Goal: Task Accomplishment & Management: Use online tool/utility

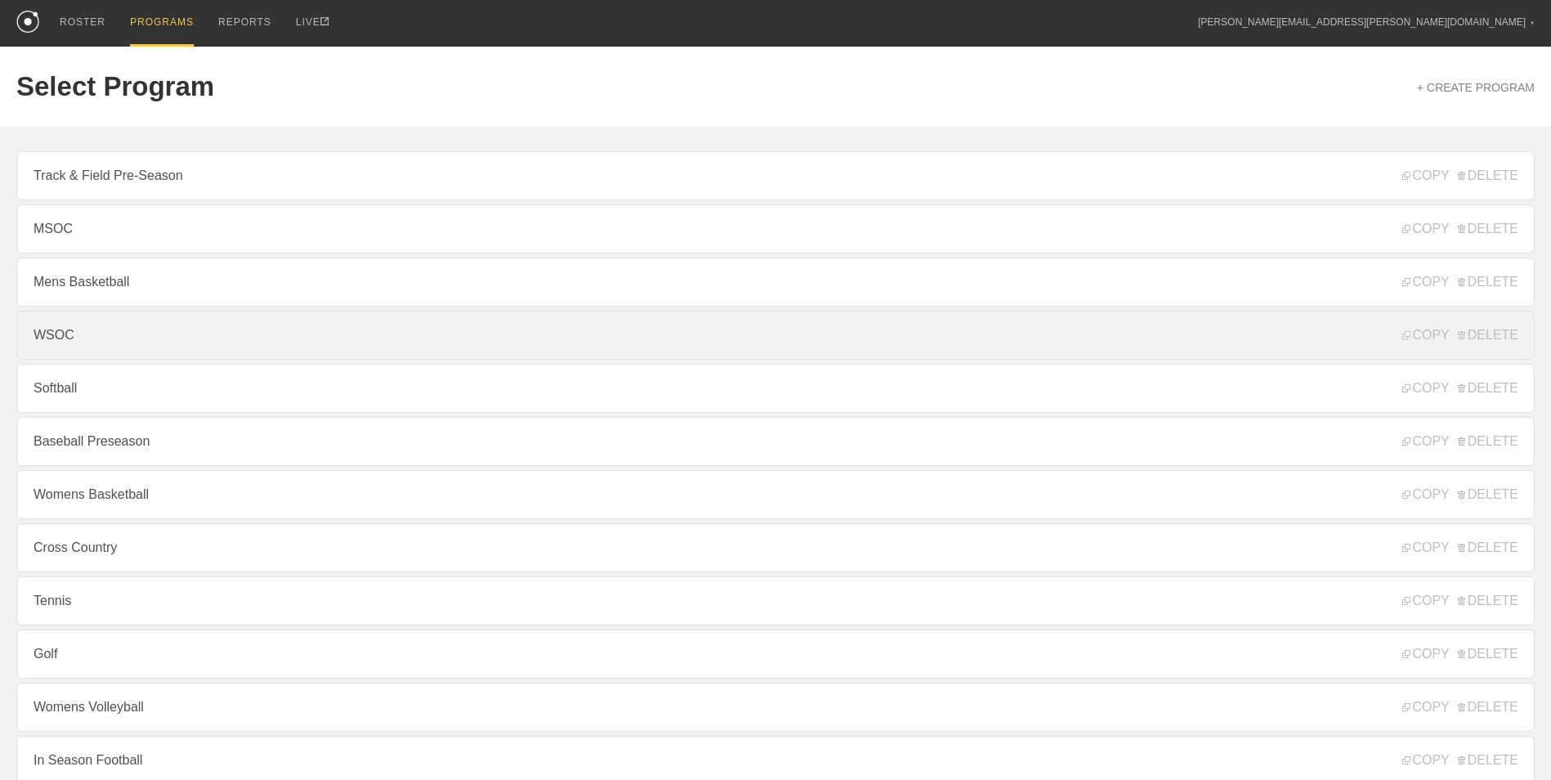
click at [137, 356] on link "WSOC" at bounding box center [775, 335] width 1518 height 49
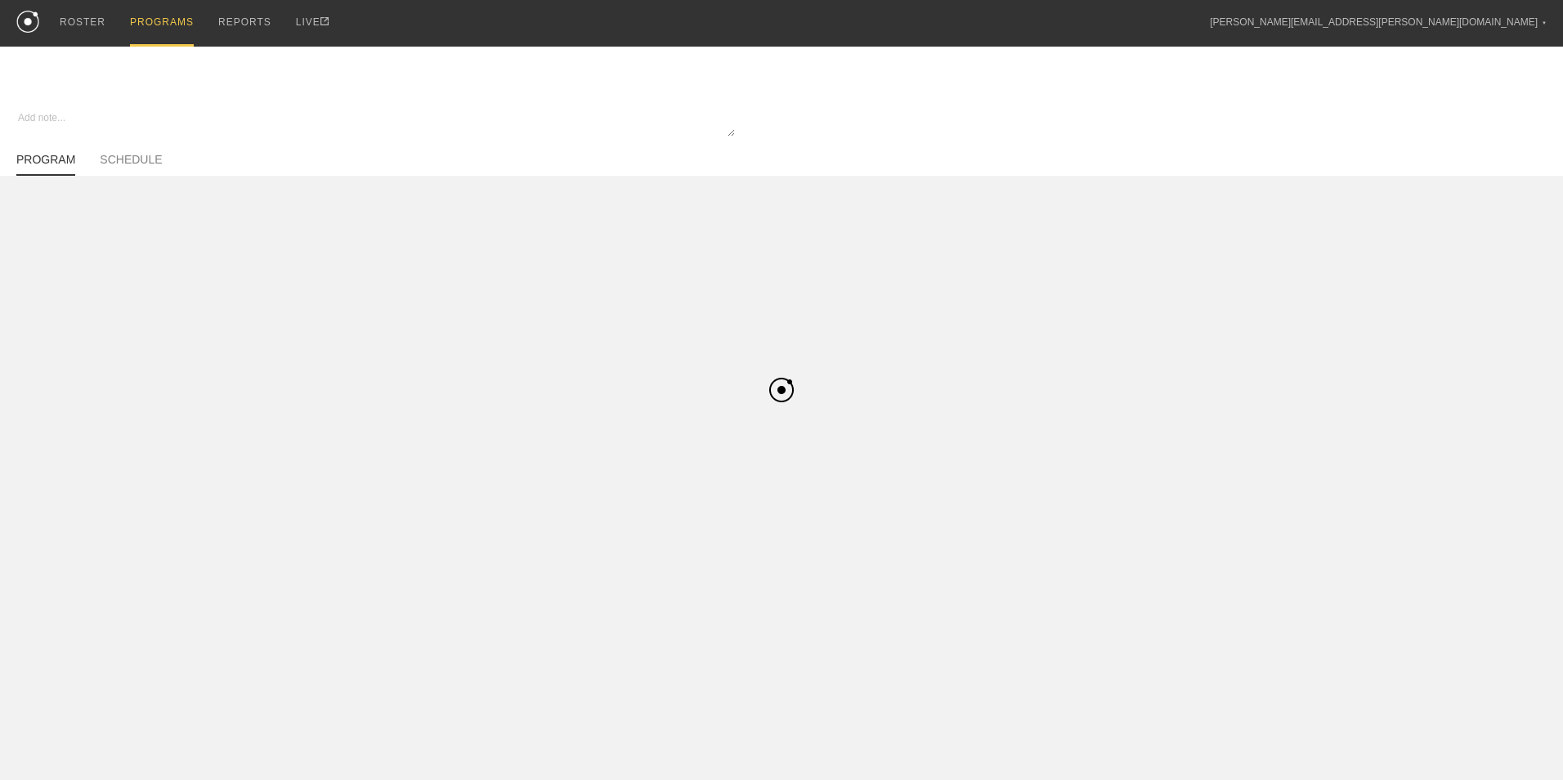
type textarea "x"
type input "WSOC"
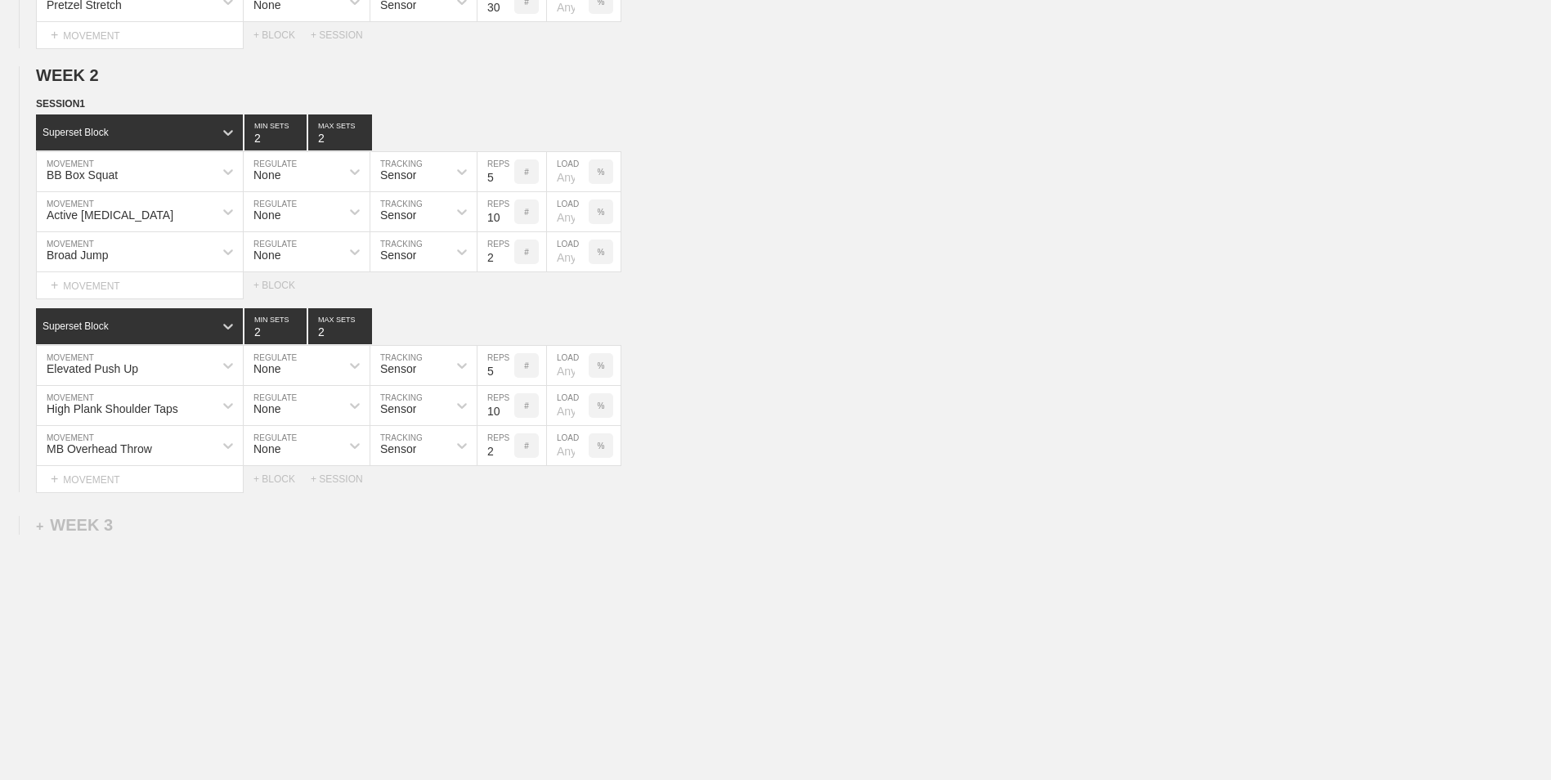
scroll to position [576, 0]
click at [79, 530] on div "+ WEEK 3" at bounding box center [74, 525] width 77 height 19
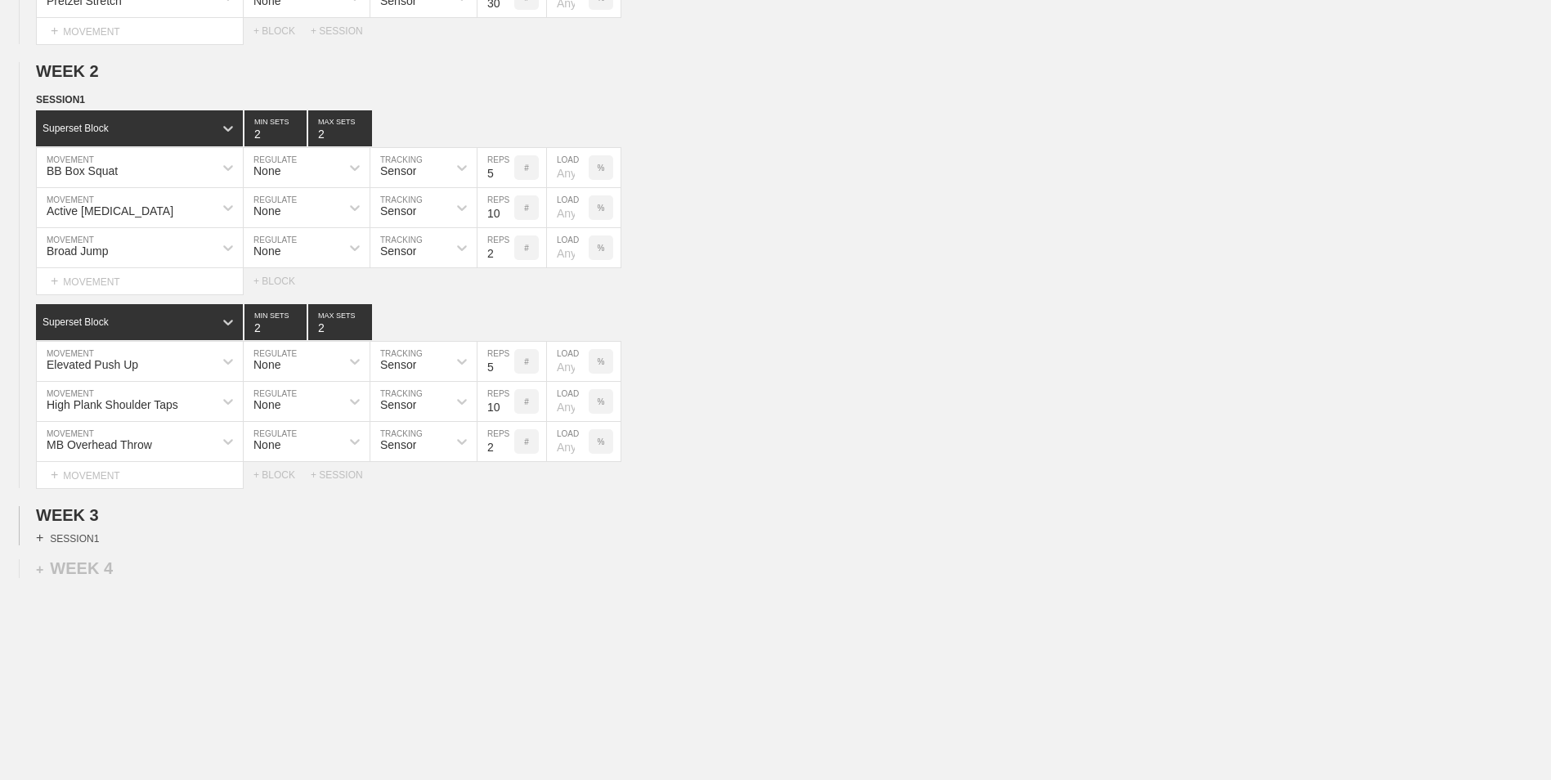
click at [67, 541] on div "+ SESSION 1" at bounding box center [67, 538] width 63 height 15
click at [127, 570] on div "+ BLOCK" at bounding box center [139, 567] width 206 height 26
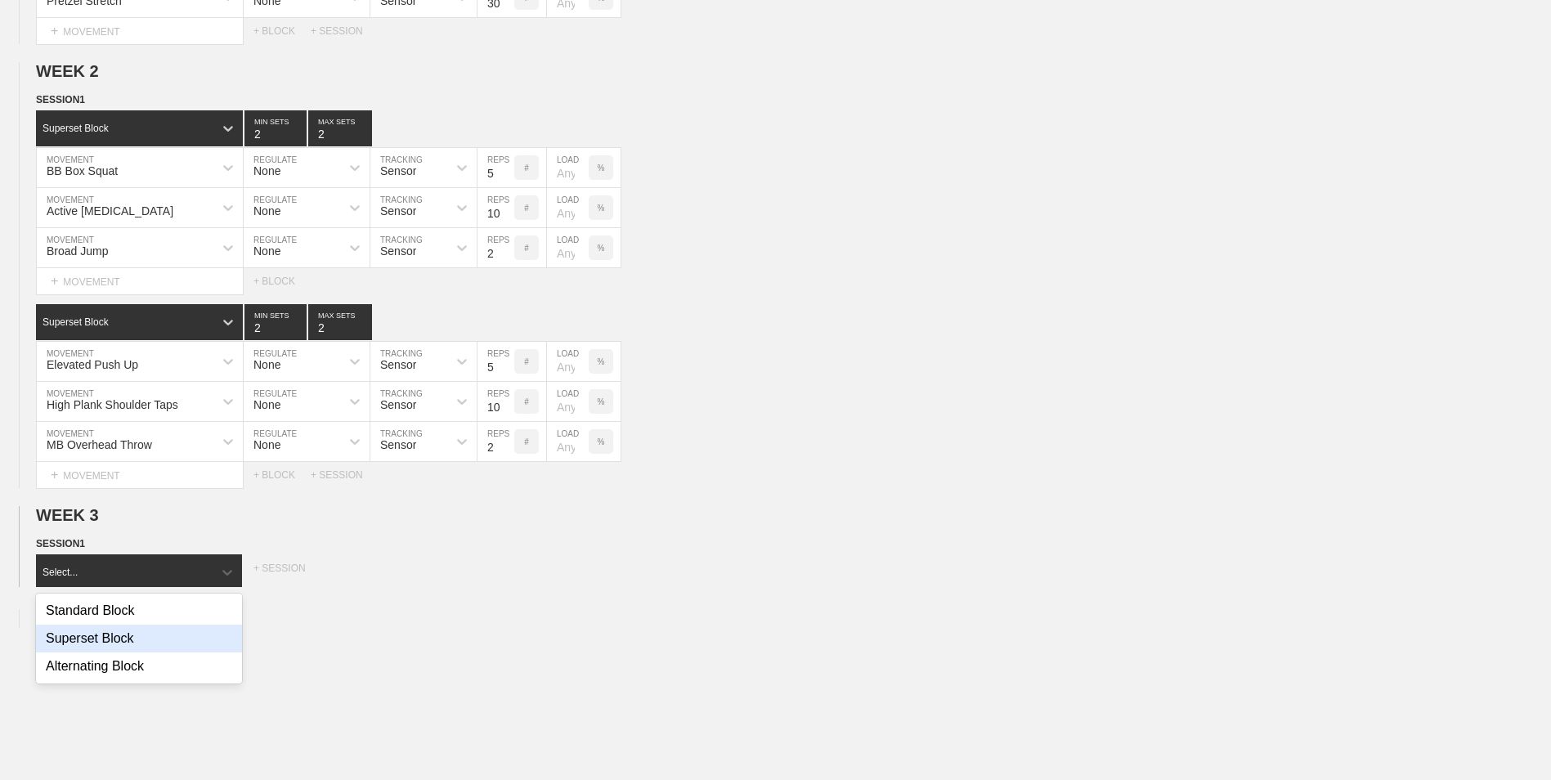
click at [142, 636] on div "Superset Block" at bounding box center [139, 639] width 206 height 28
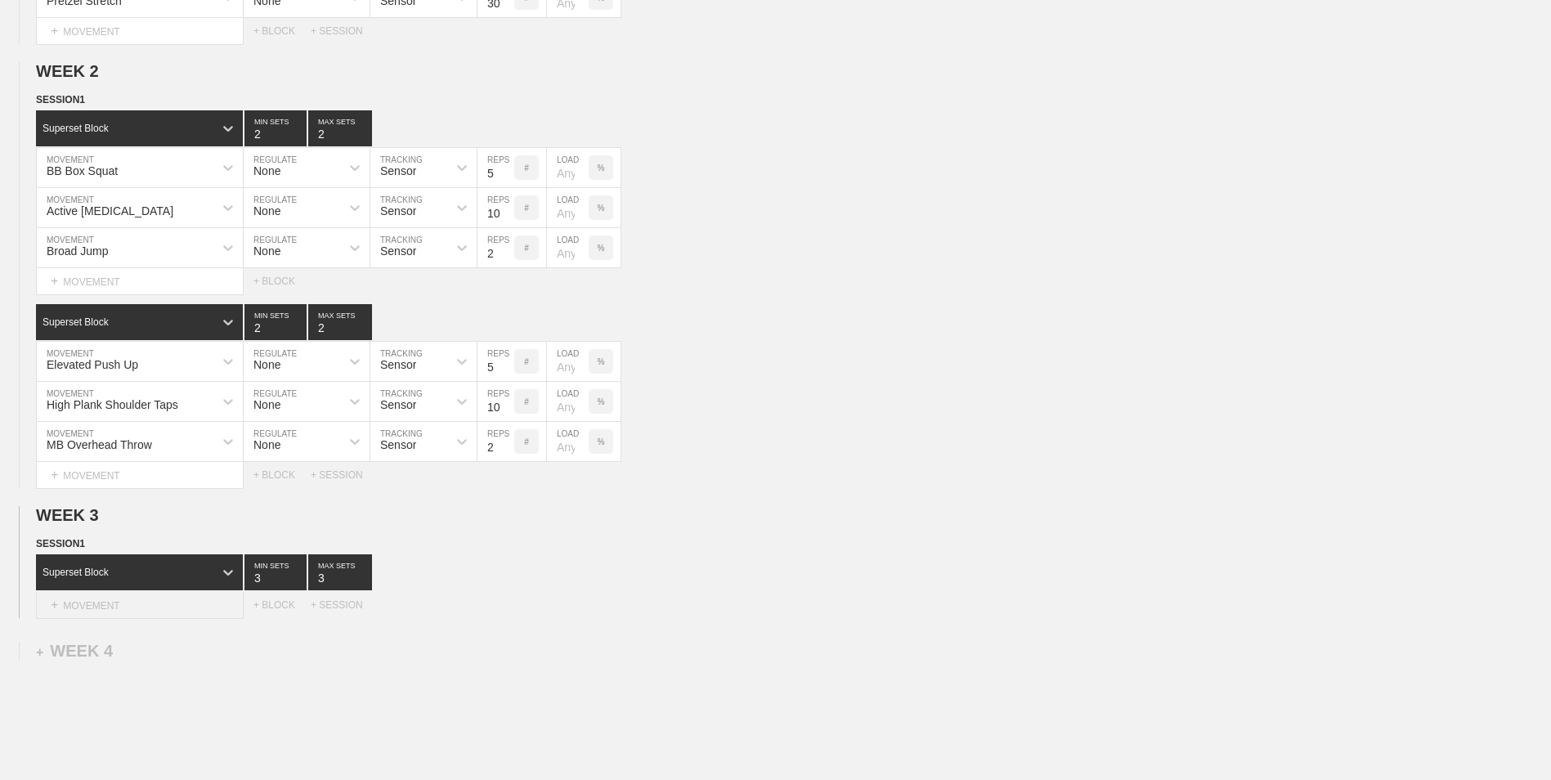
click at [142, 608] on div "+ MOVEMENT" at bounding box center [140, 605] width 208 height 27
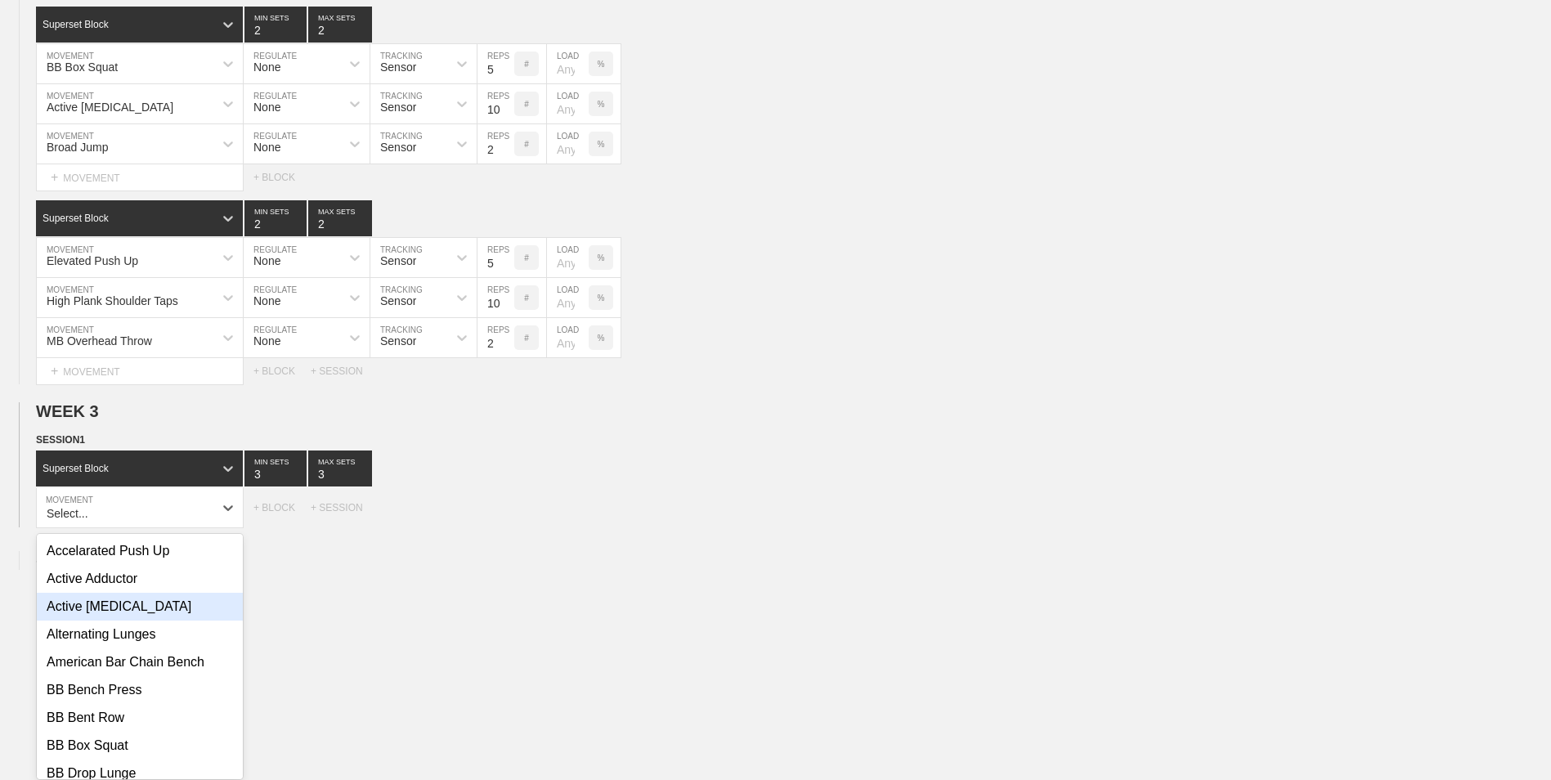
scroll to position [689, 0]
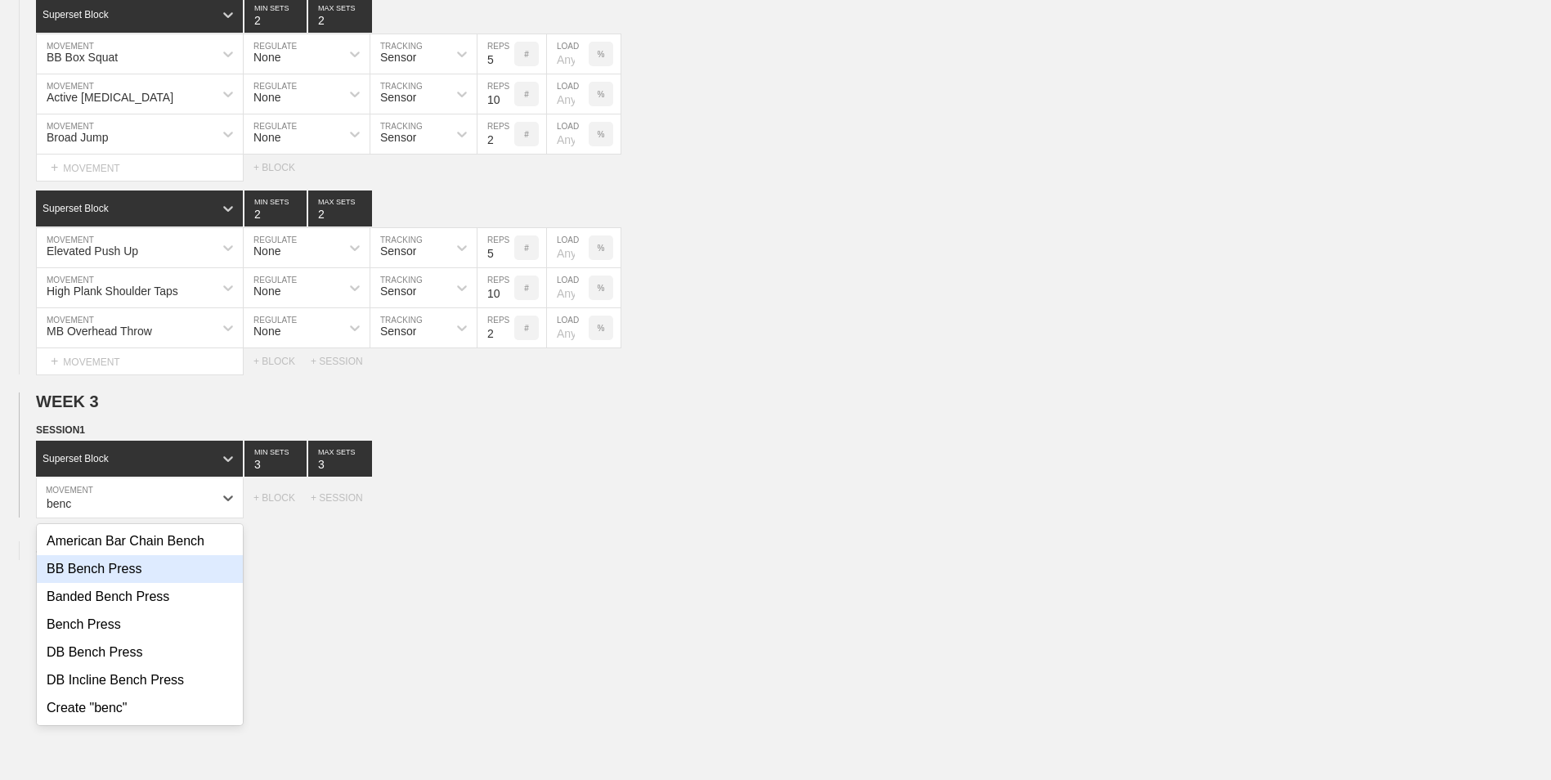
click at [102, 575] on div "BB Bench Press" at bounding box center [140, 569] width 206 height 28
type input "benc"
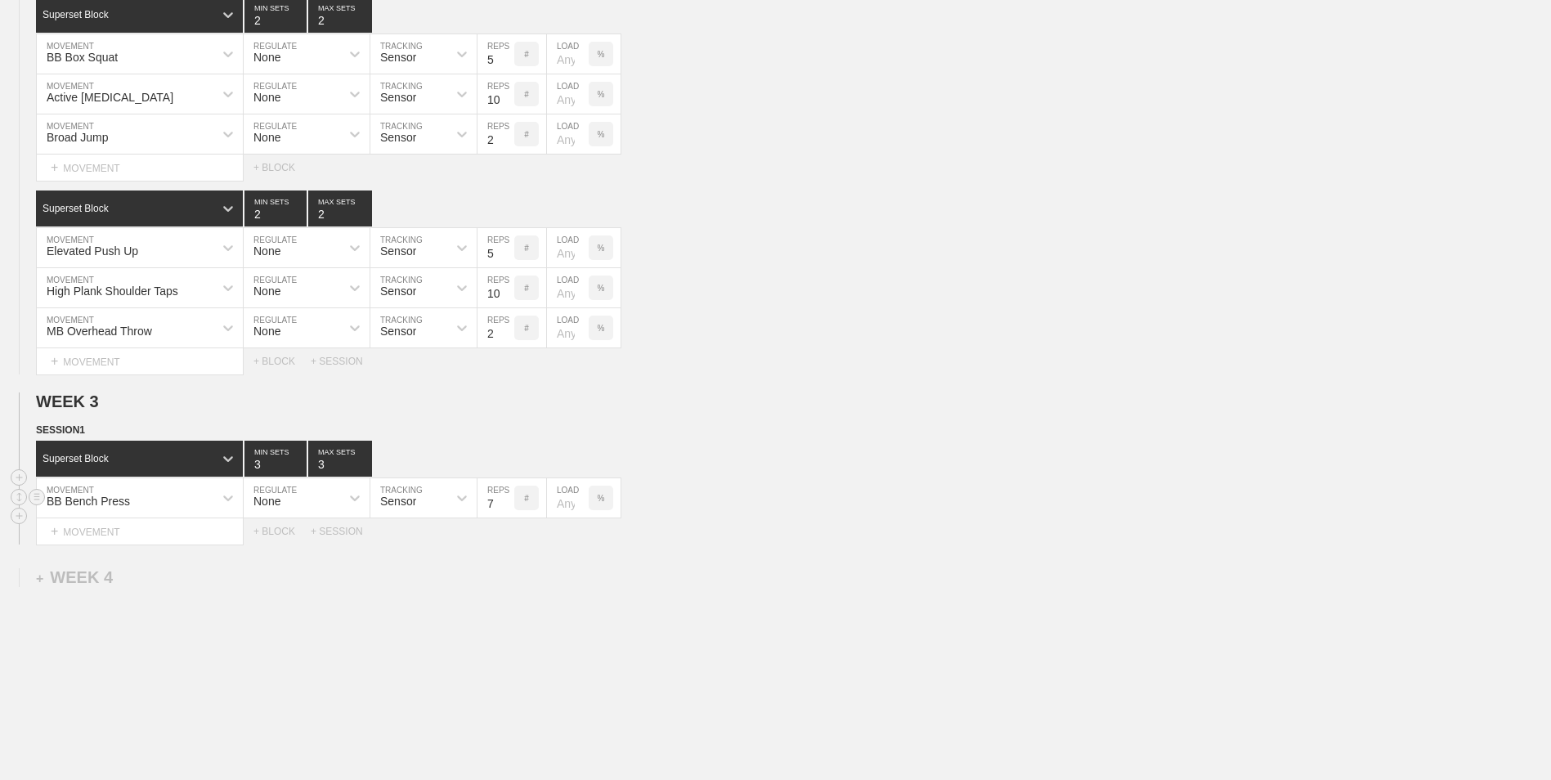
click at [505, 512] on input "7" at bounding box center [496, 497] width 37 height 39
click at [505, 512] on input "6" at bounding box center [496, 497] width 37 height 39
type input "5"
click at [505, 512] on input "5" at bounding box center [496, 497] width 37 height 39
type input "2"
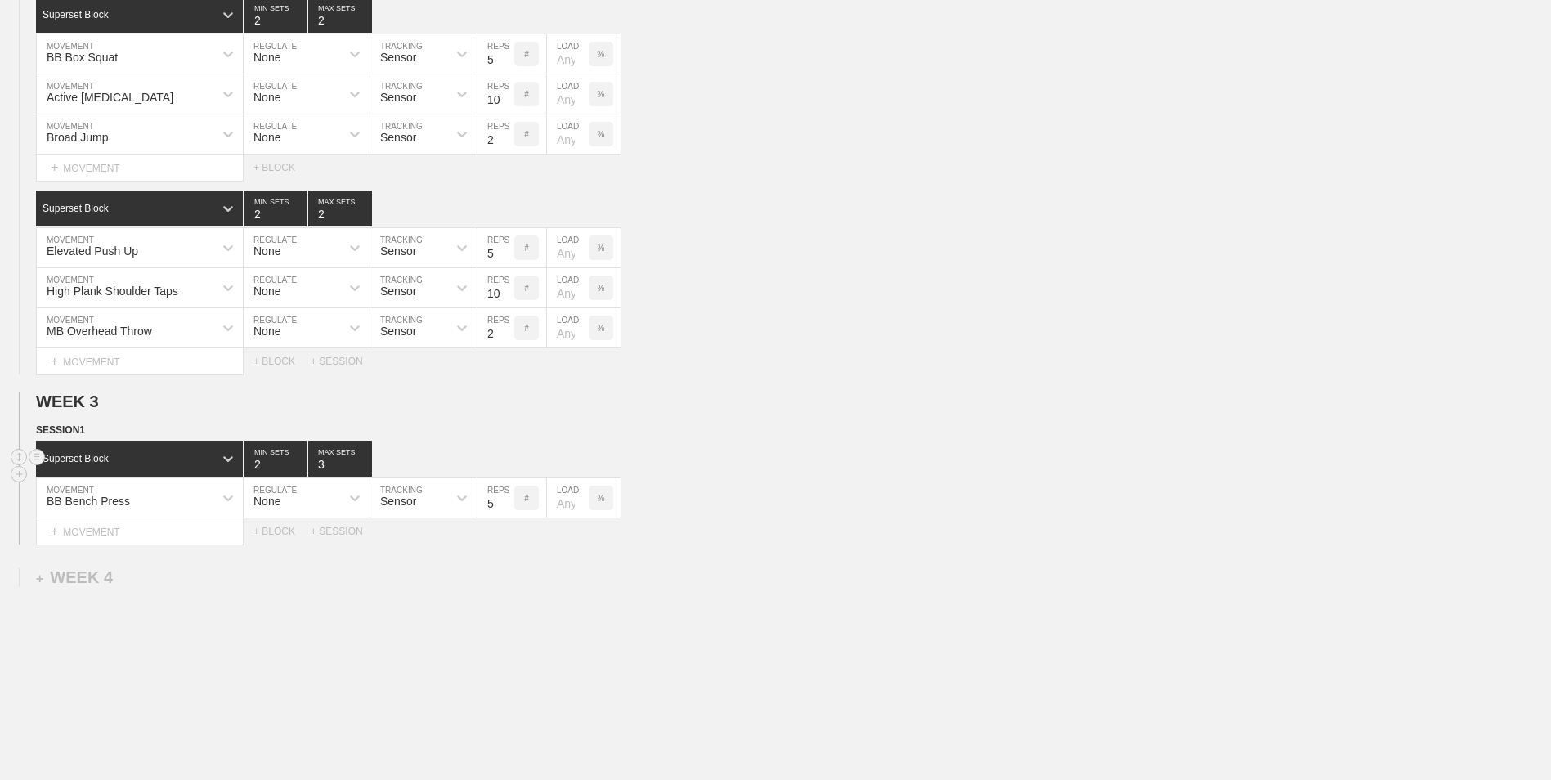
click at [301, 473] on input "2" at bounding box center [275, 459] width 62 height 36
type input "2"
click at [364, 469] on input "2" at bounding box center [340, 459] width 64 height 36
click at [160, 545] on div "+ MOVEMENT" at bounding box center [140, 531] width 208 height 27
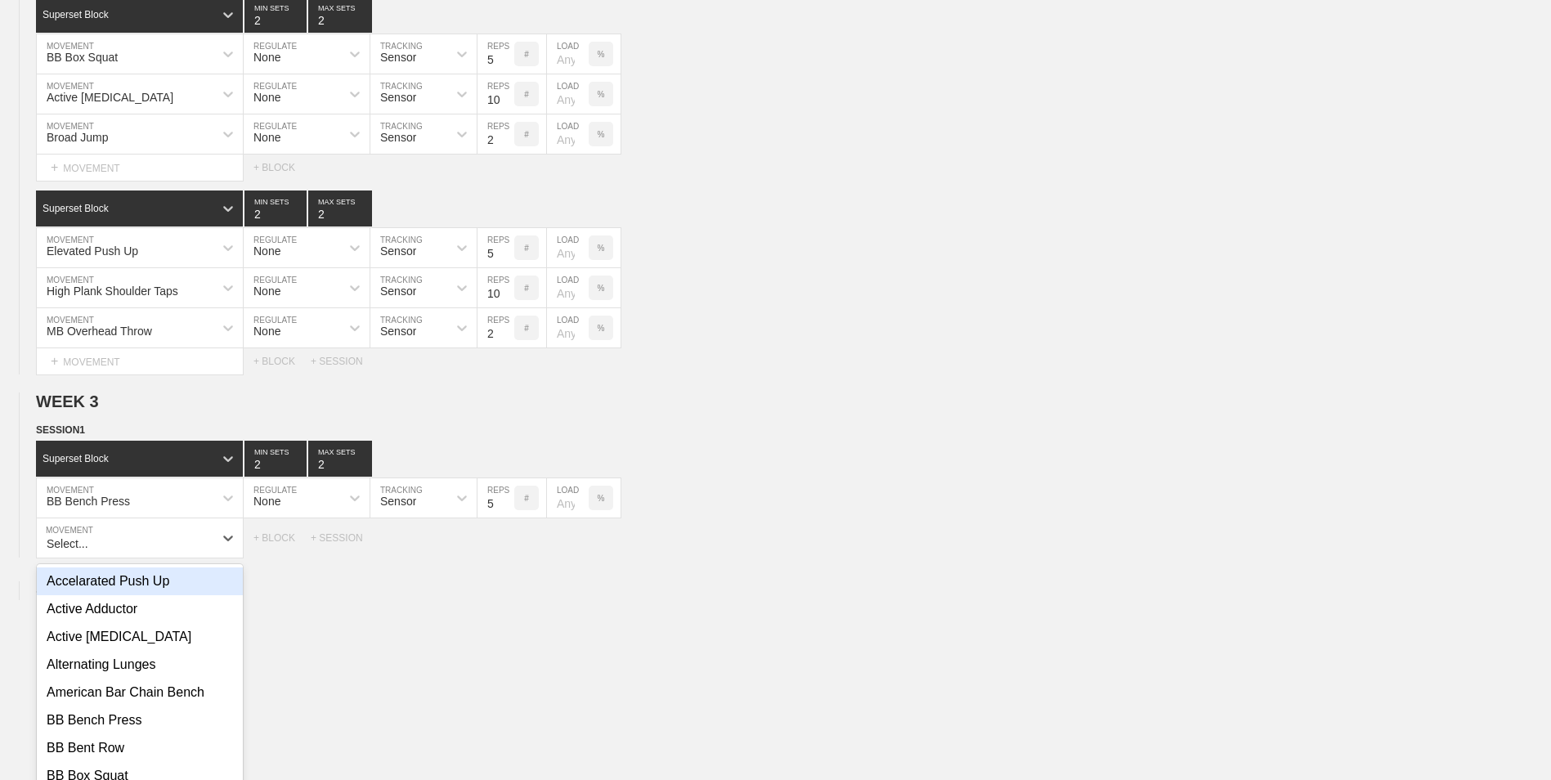
scroll to position [729, 0]
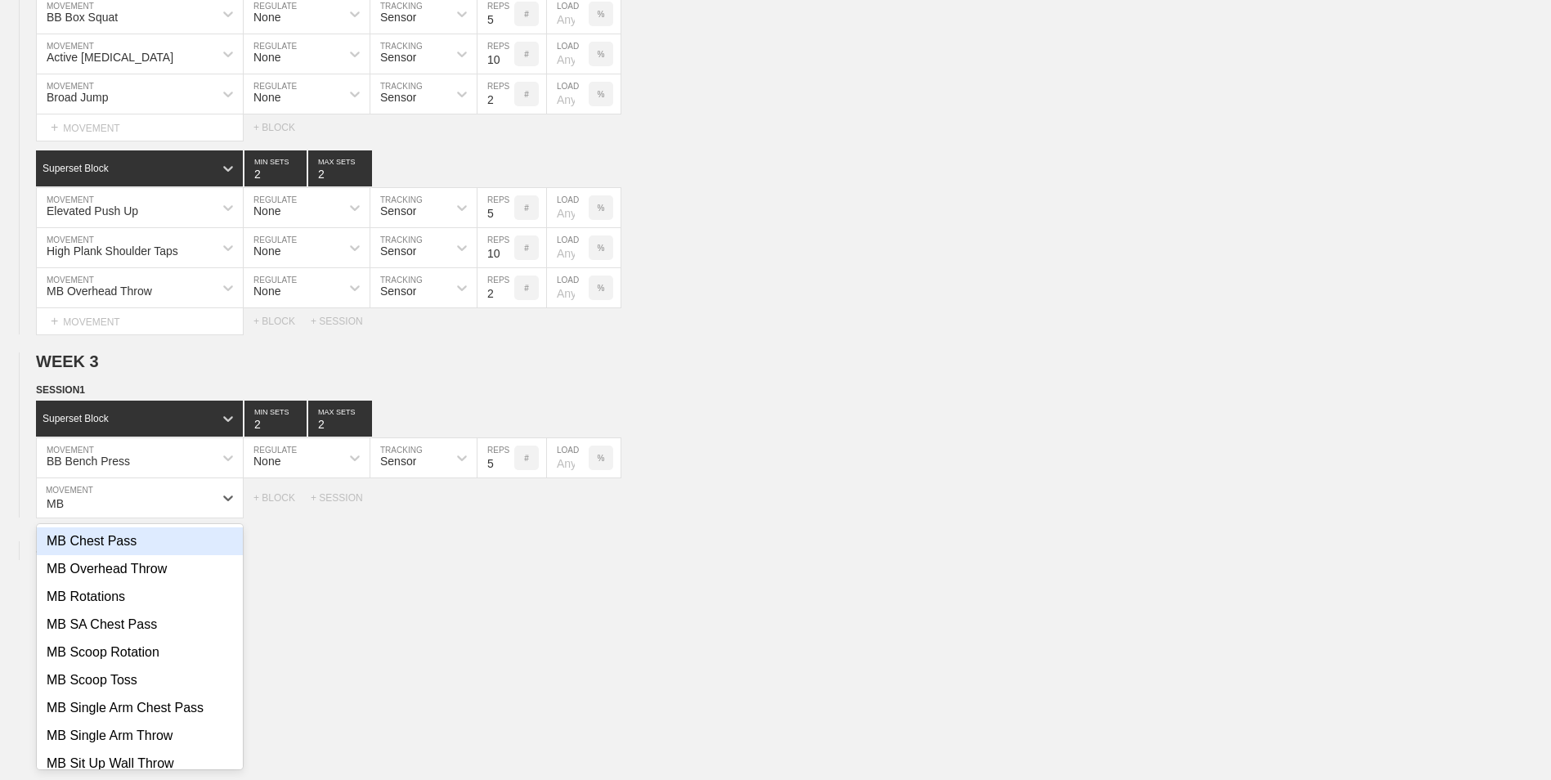
type input "M"
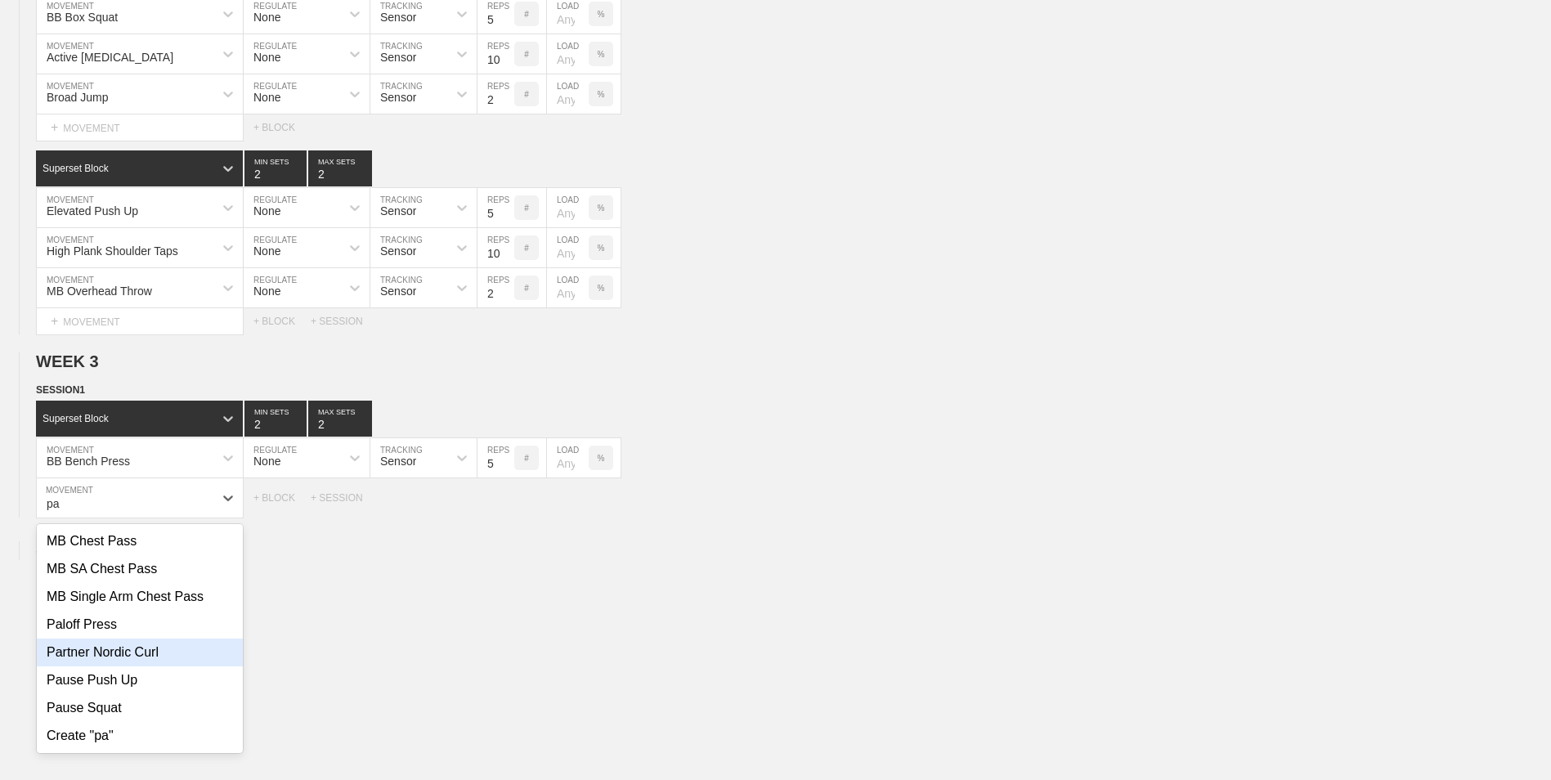
type input "p"
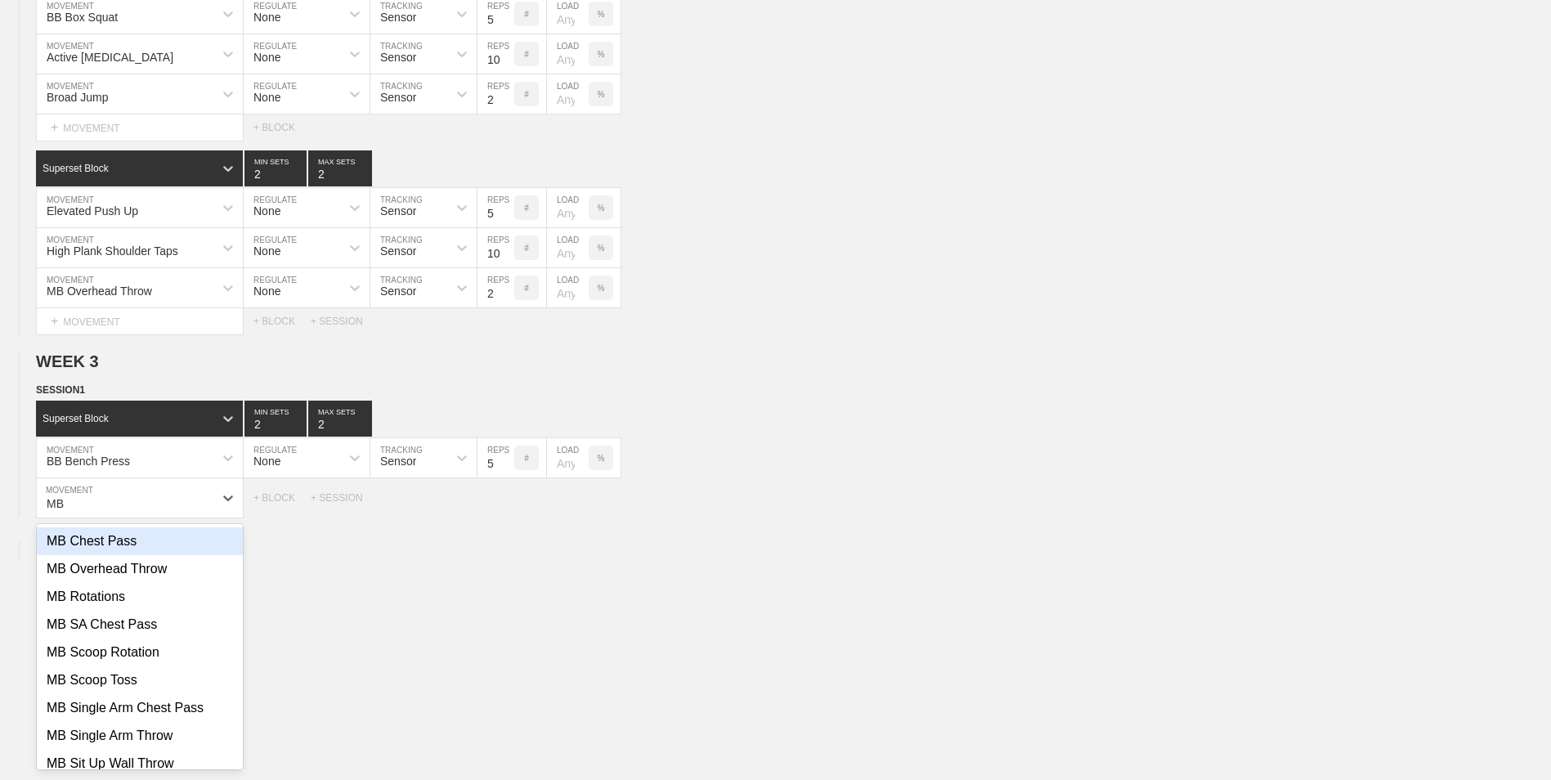
click at [159, 544] on div "MB Chest Pass" at bounding box center [140, 541] width 206 height 28
type input "MB"
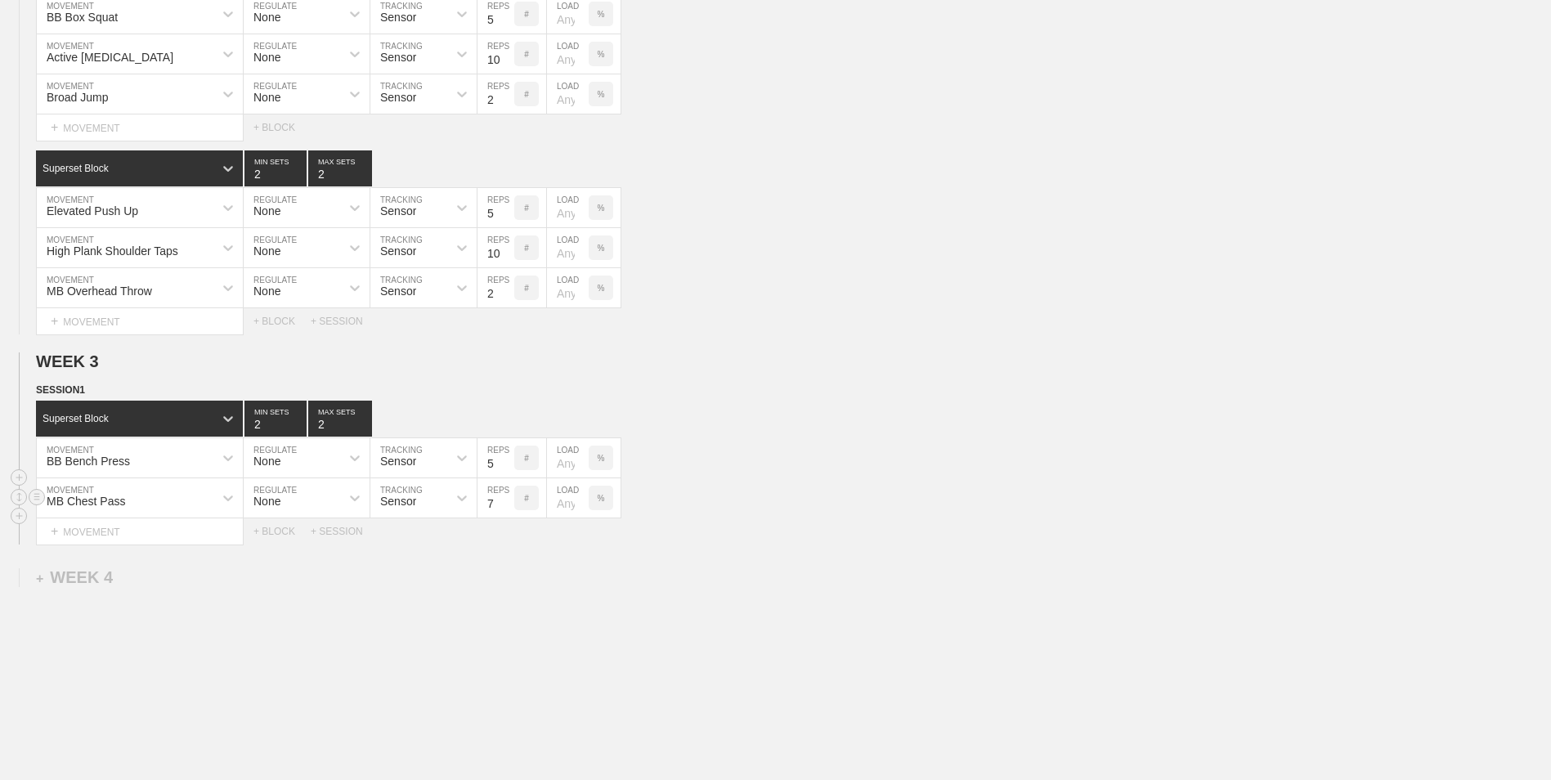
click at [505, 509] on input "7" at bounding box center [496, 497] width 37 height 39
click at [505, 509] on input "6" at bounding box center [496, 497] width 37 height 39
click at [508, 508] on input "5" at bounding box center [496, 497] width 37 height 39
click at [508, 508] on input "4" at bounding box center [496, 497] width 37 height 39
type input "3"
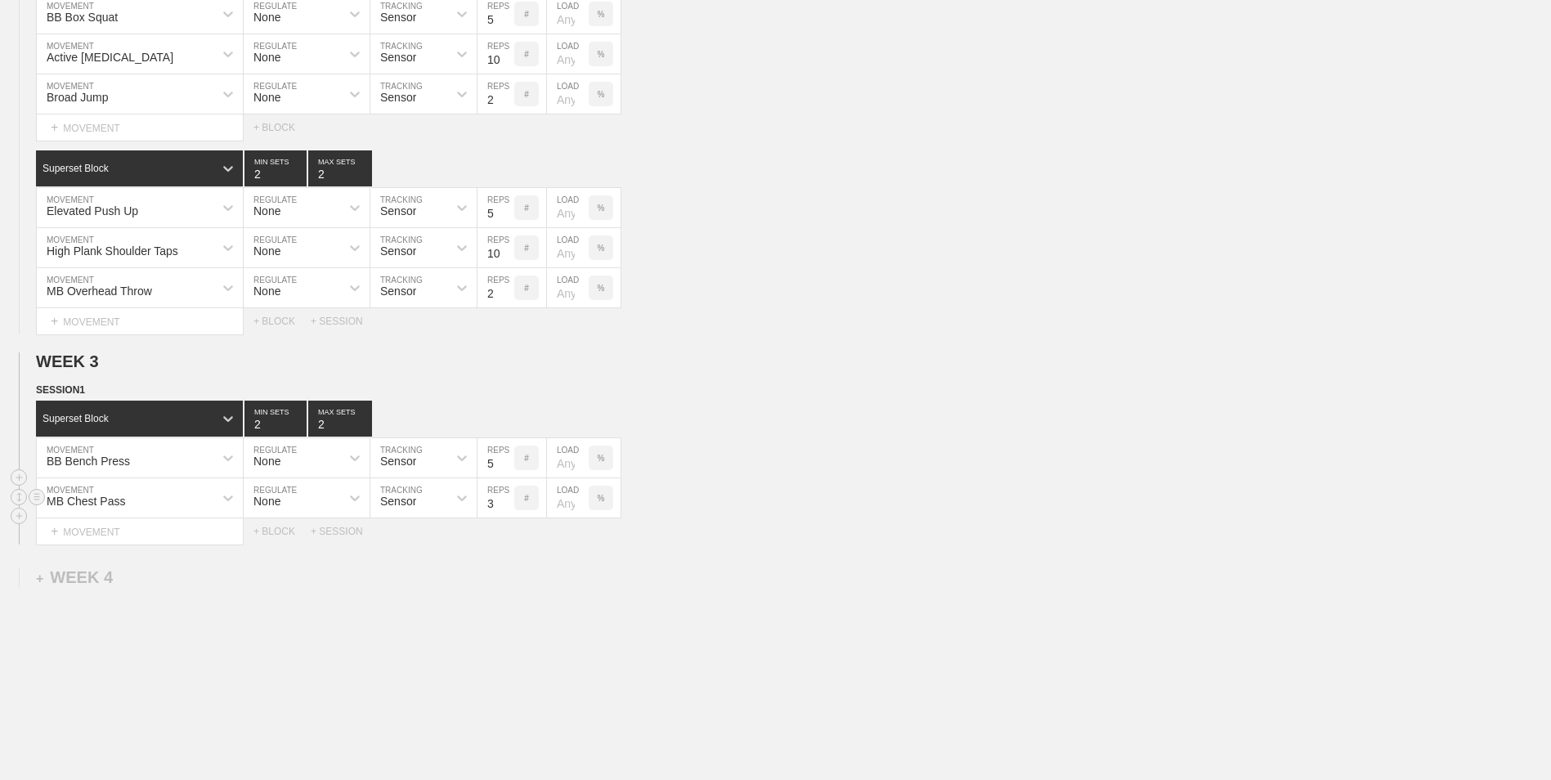
click at [508, 508] on input "3" at bounding box center [496, 497] width 37 height 39
click at [89, 545] on div "+ MOVEMENT" at bounding box center [140, 531] width 208 height 27
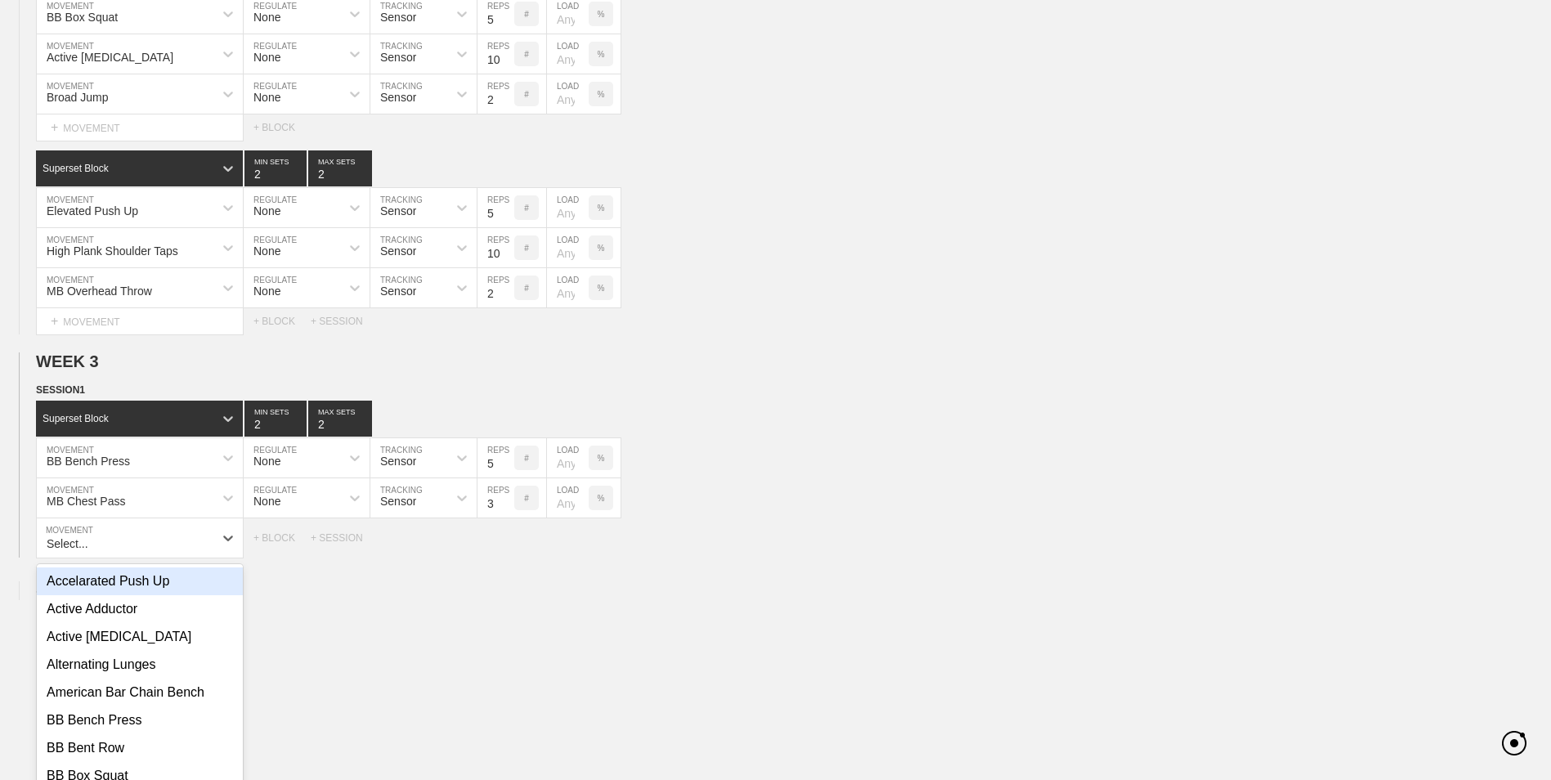
scroll to position [769, 0]
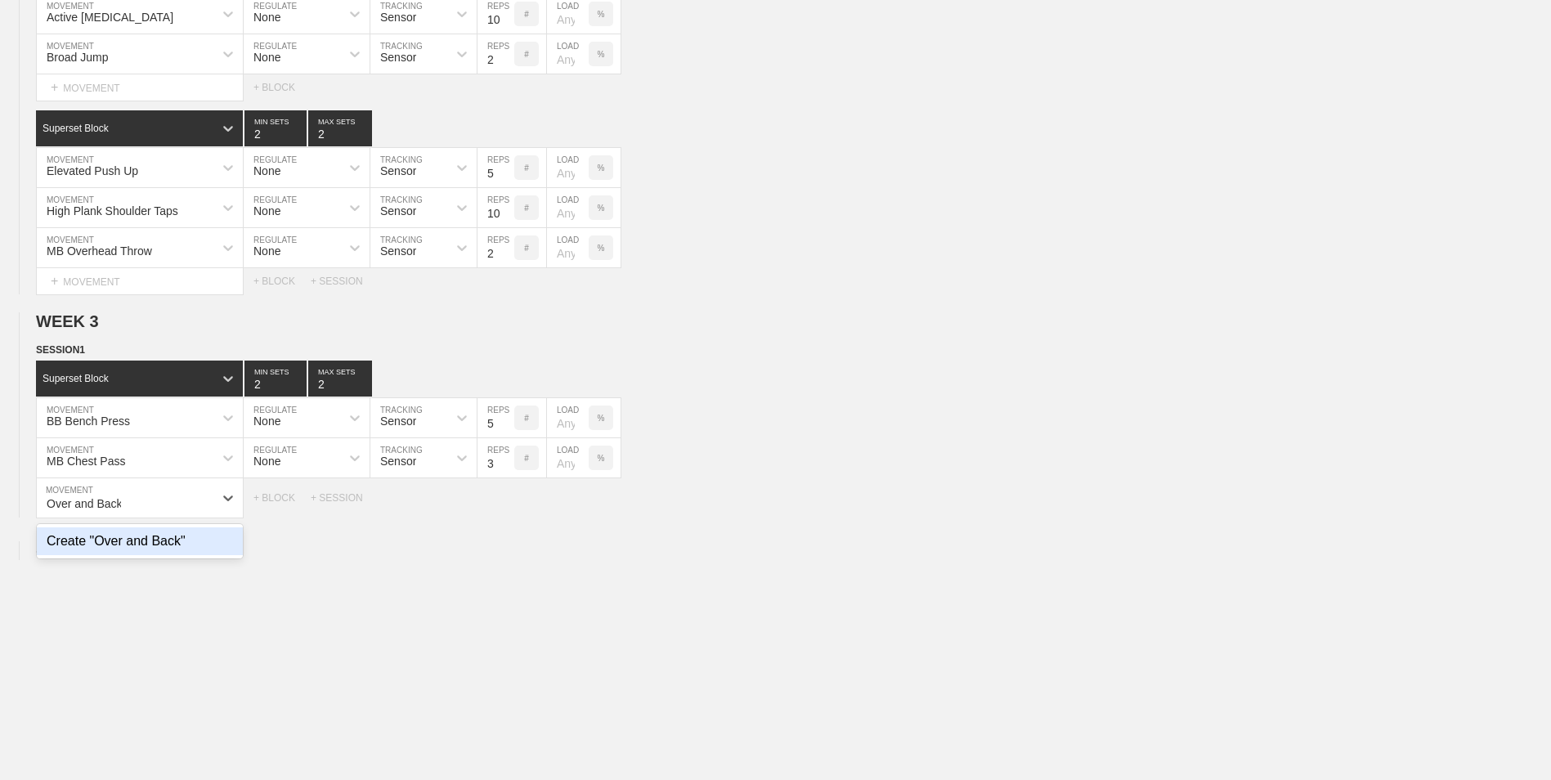
click at [137, 552] on div "Create "Over and Back"" at bounding box center [140, 541] width 206 height 28
type input "Over and Back"
click at [507, 504] on input "9" at bounding box center [496, 497] width 37 height 39
type input "10"
click at [507, 504] on input "10" at bounding box center [496, 497] width 37 height 39
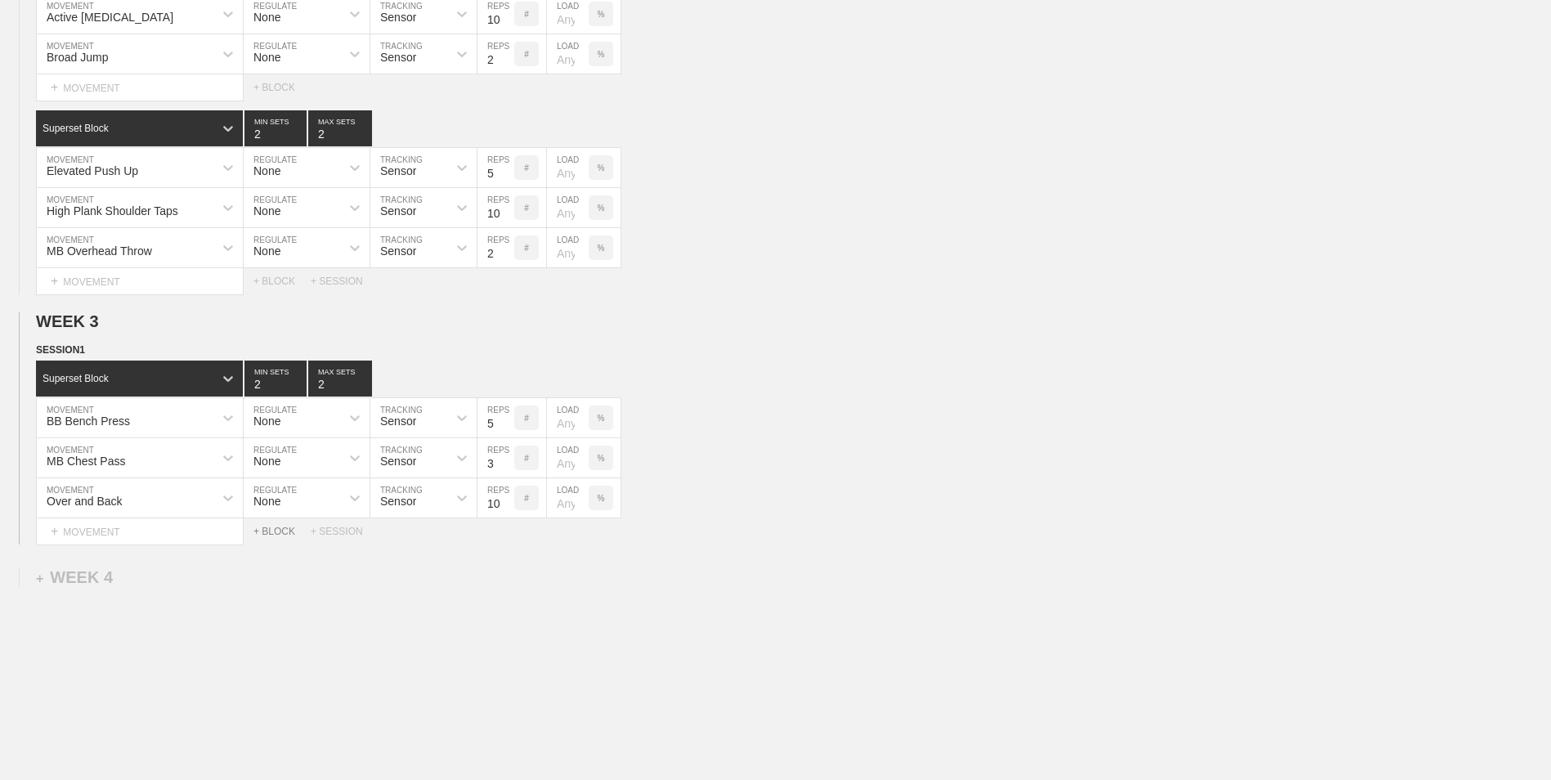
click at [276, 537] on div "+ BLOCK" at bounding box center [281, 531] width 57 height 11
click at [159, 585] on div "Standard Block" at bounding box center [139, 572] width 207 height 36
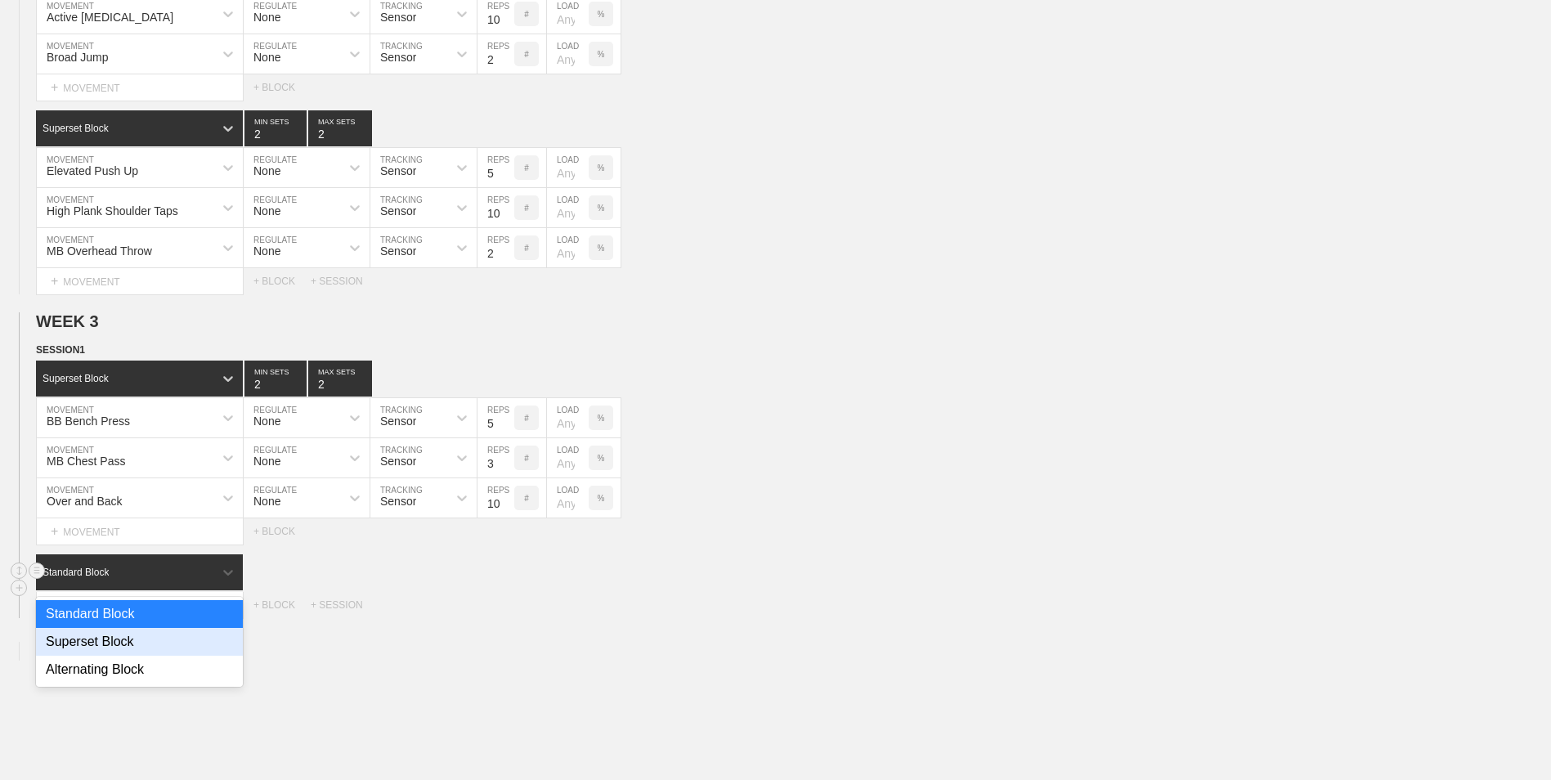
click at [143, 639] on div "Superset Block" at bounding box center [139, 642] width 207 height 28
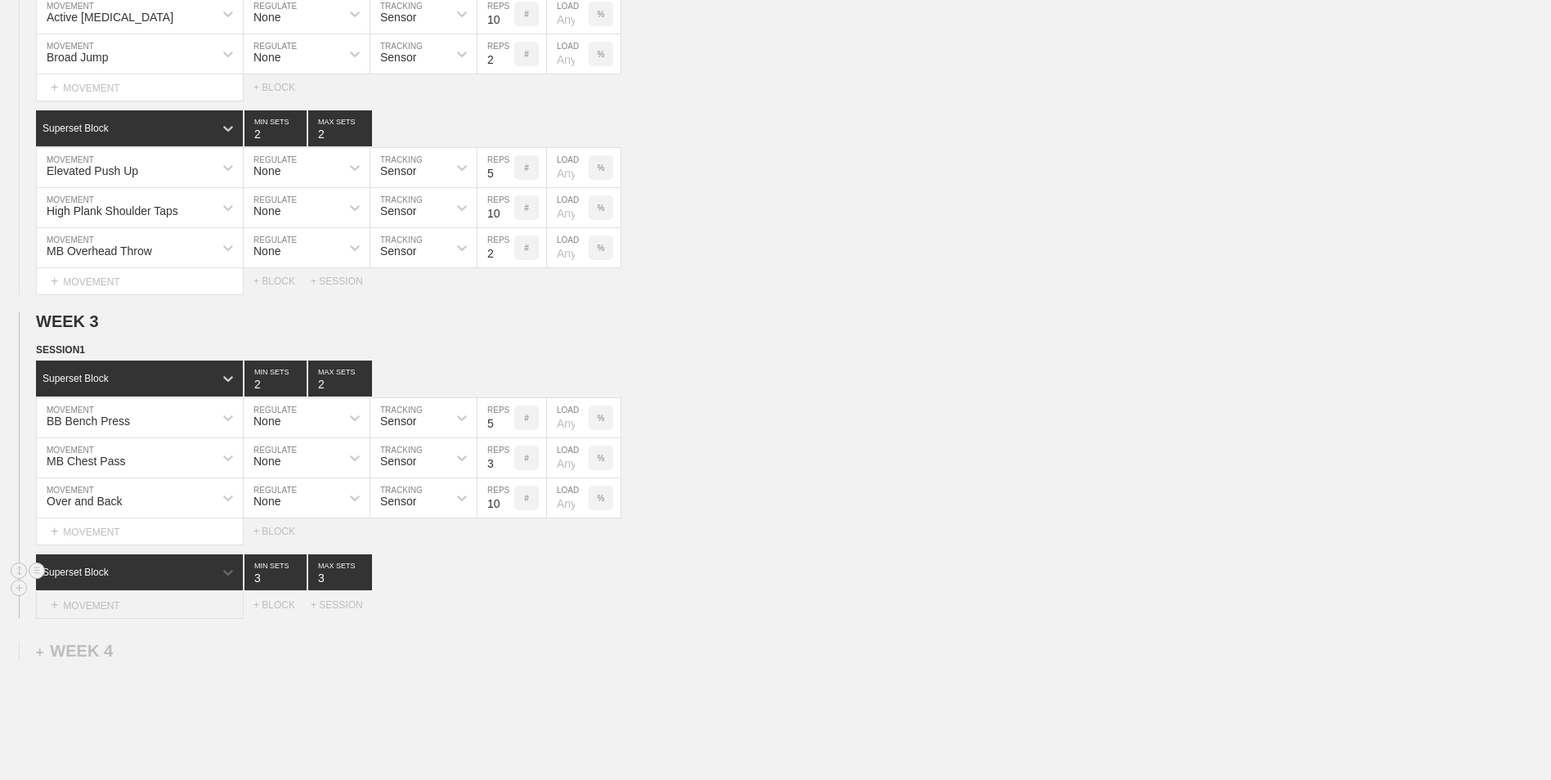
click at [143, 611] on div "+ MOVEMENT" at bounding box center [140, 605] width 208 height 27
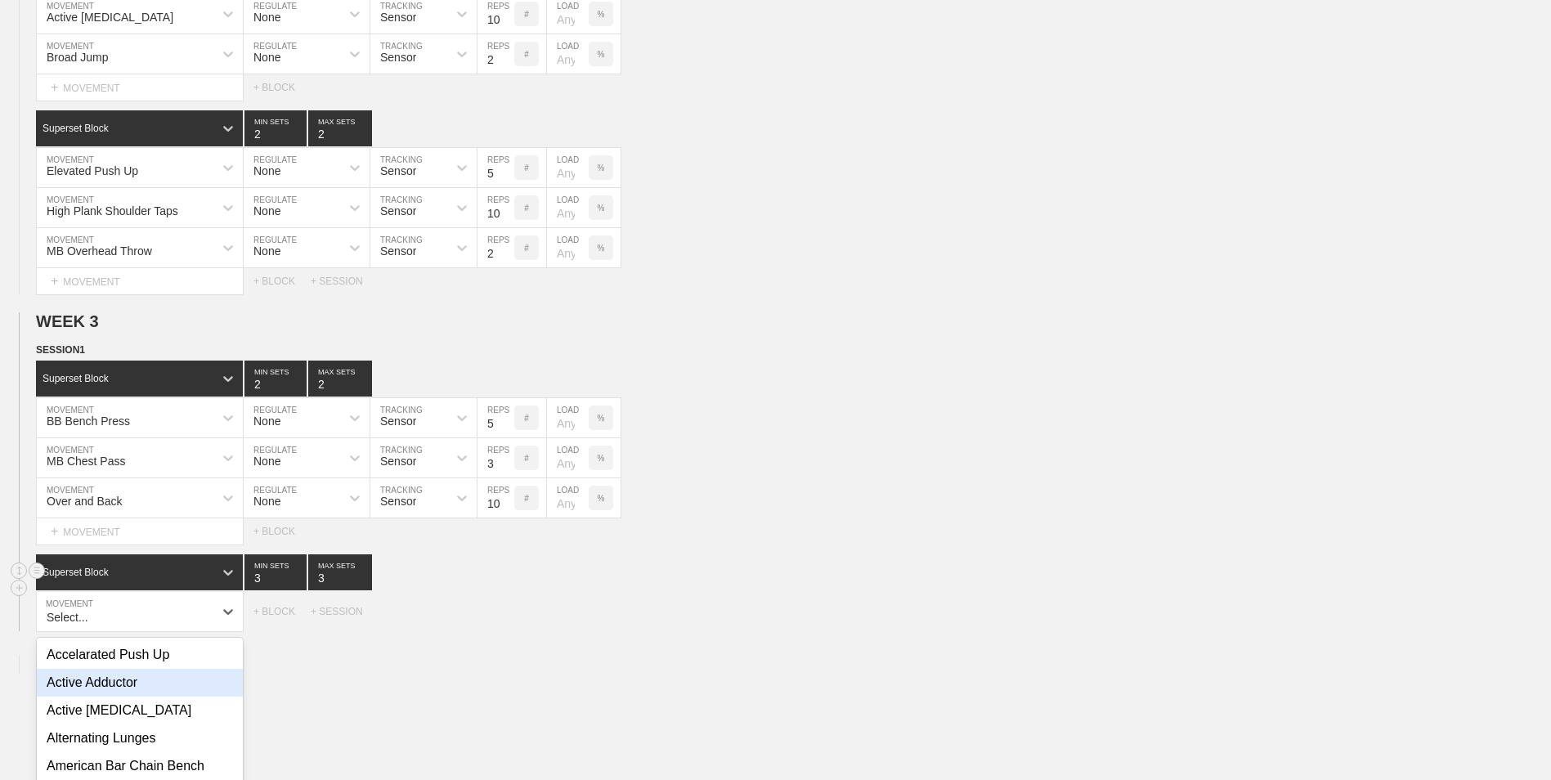
scroll to position [883, 0]
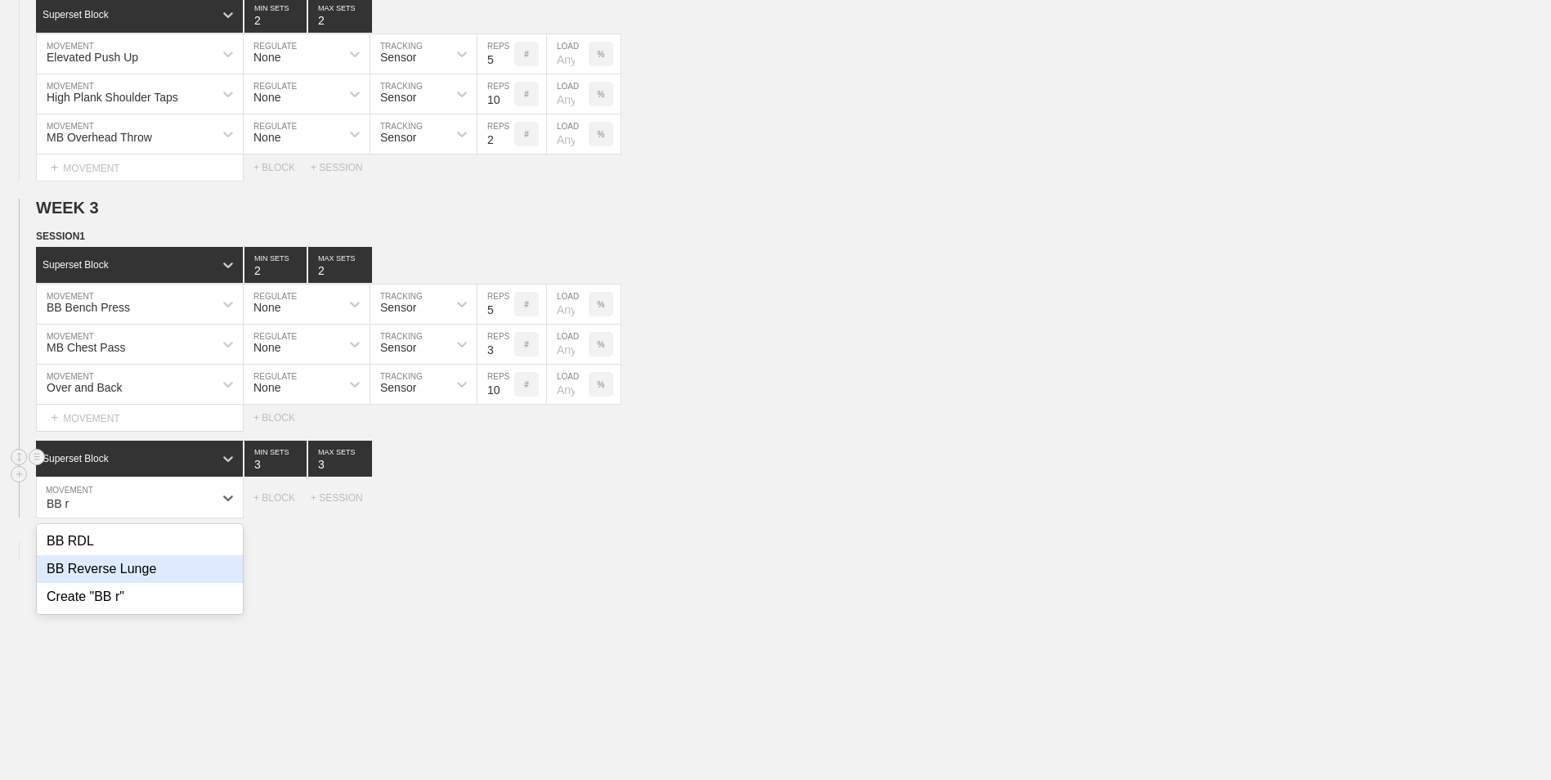
click at [182, 566] on div "BB Reverse Lunge" at bounding box center [140, 569] width 206 height 28
type input "BB r"
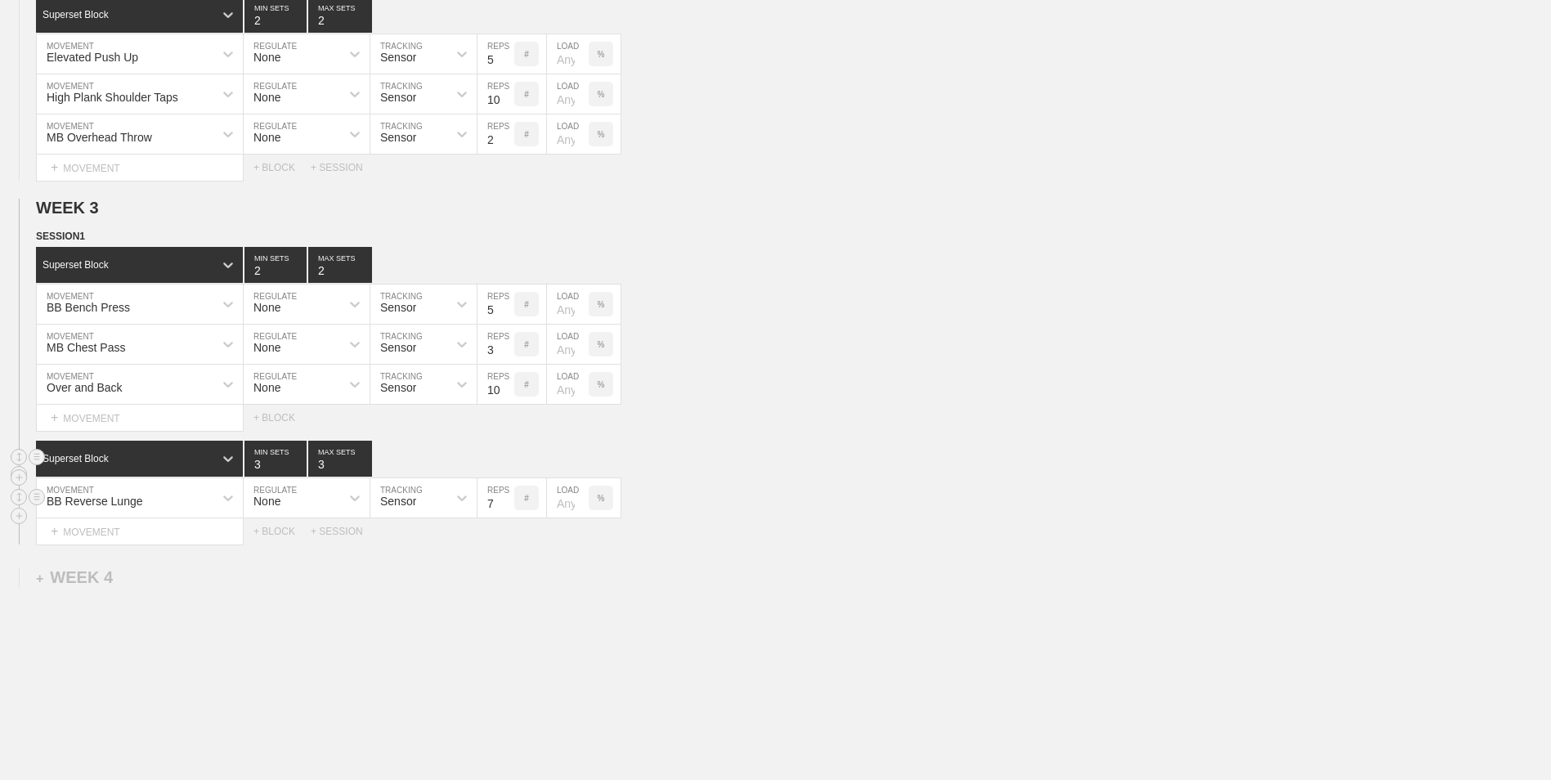
click at [504, 509] on input "7" at bounding box center [496, 497] width 37 height 39
type input "6"
click at [504, 509] on input "6" at bounding box center [496, 497] width 37 height 39
type input "2"
click at [301, 473] on input "2" at bounding box center [275, 459] width 62 height 36
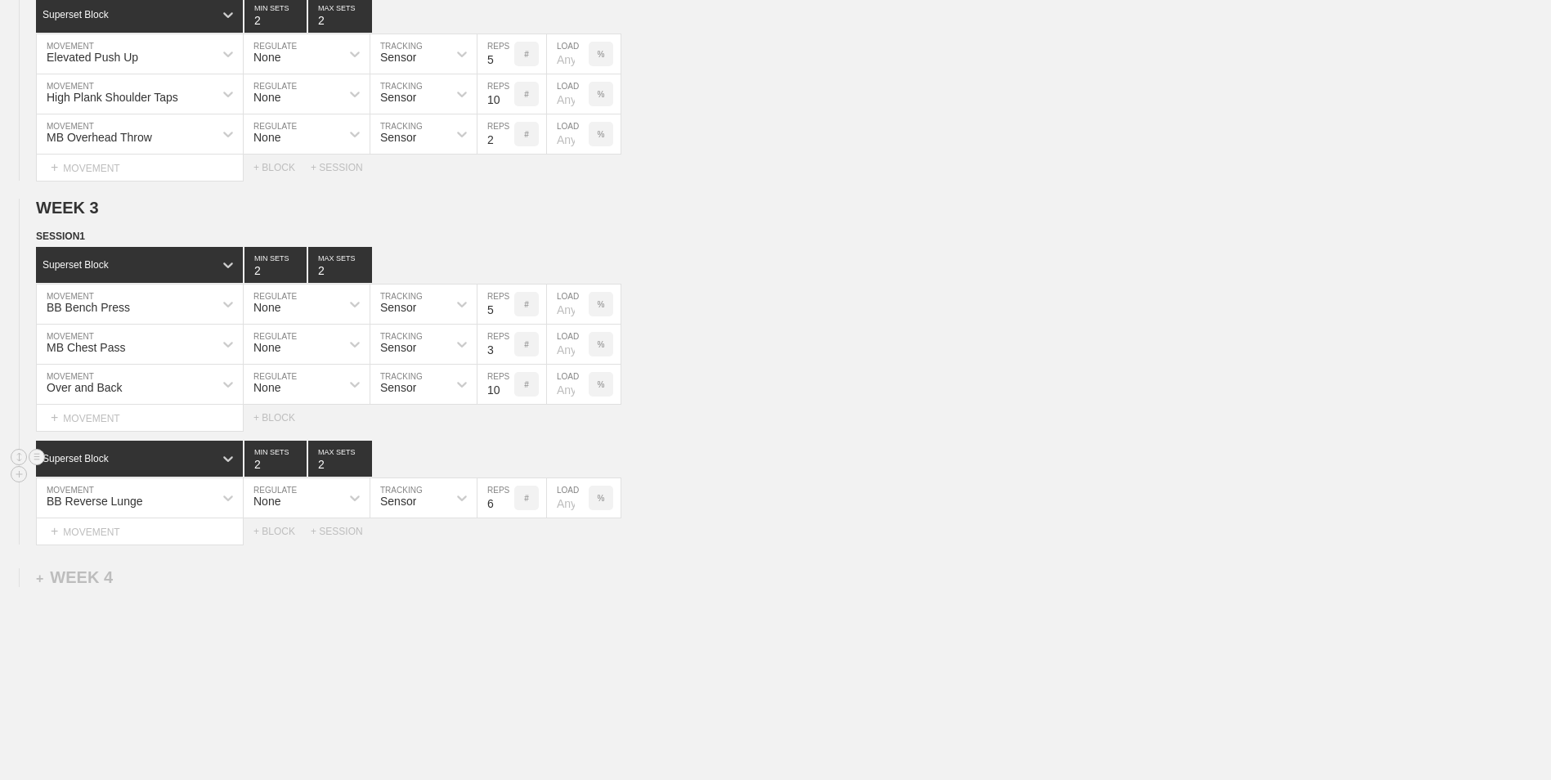
type input "2"
click at [362, 471] on input "2" at bounding box center [340, 459] width 64 height 36
click at [200, 536] on div "+ MOVEMENT" at bounding box center [140, 531] width 208 height 27
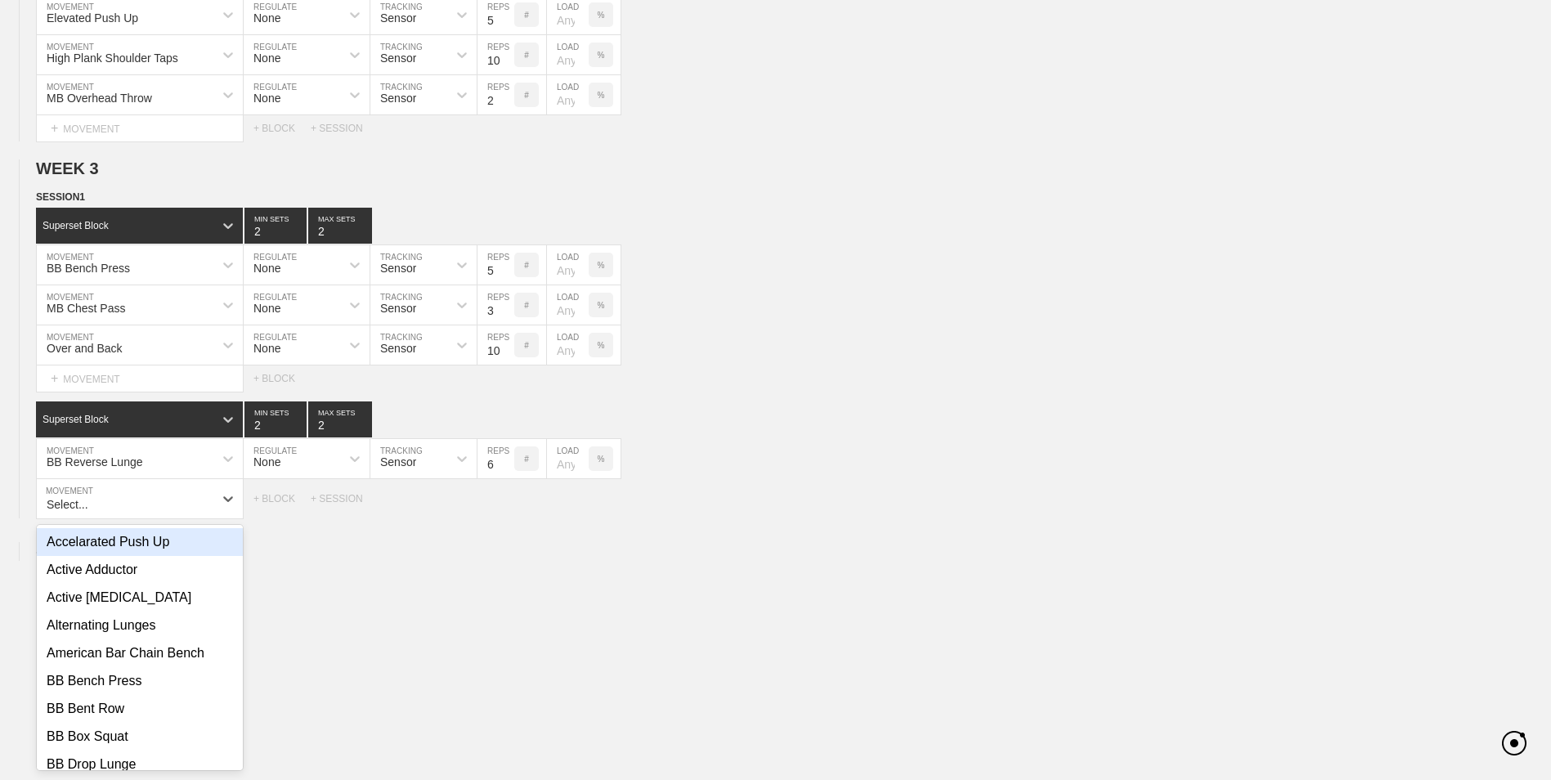
scroll to position [923, 0]
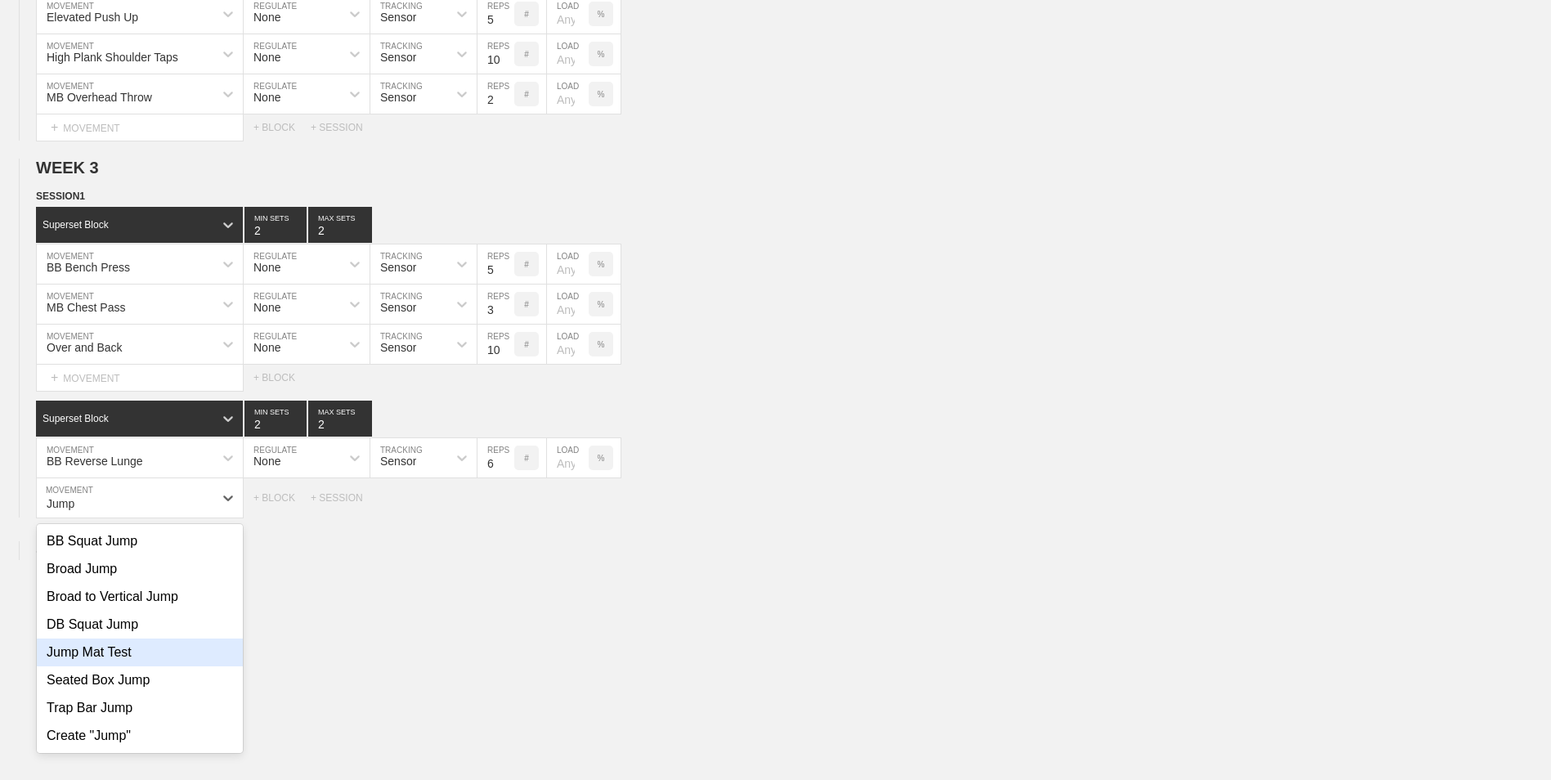
click at [159, 653] on div "Jump Mat Test" at bounding box center [140, 653] width 206 height 28
type input "Jump"
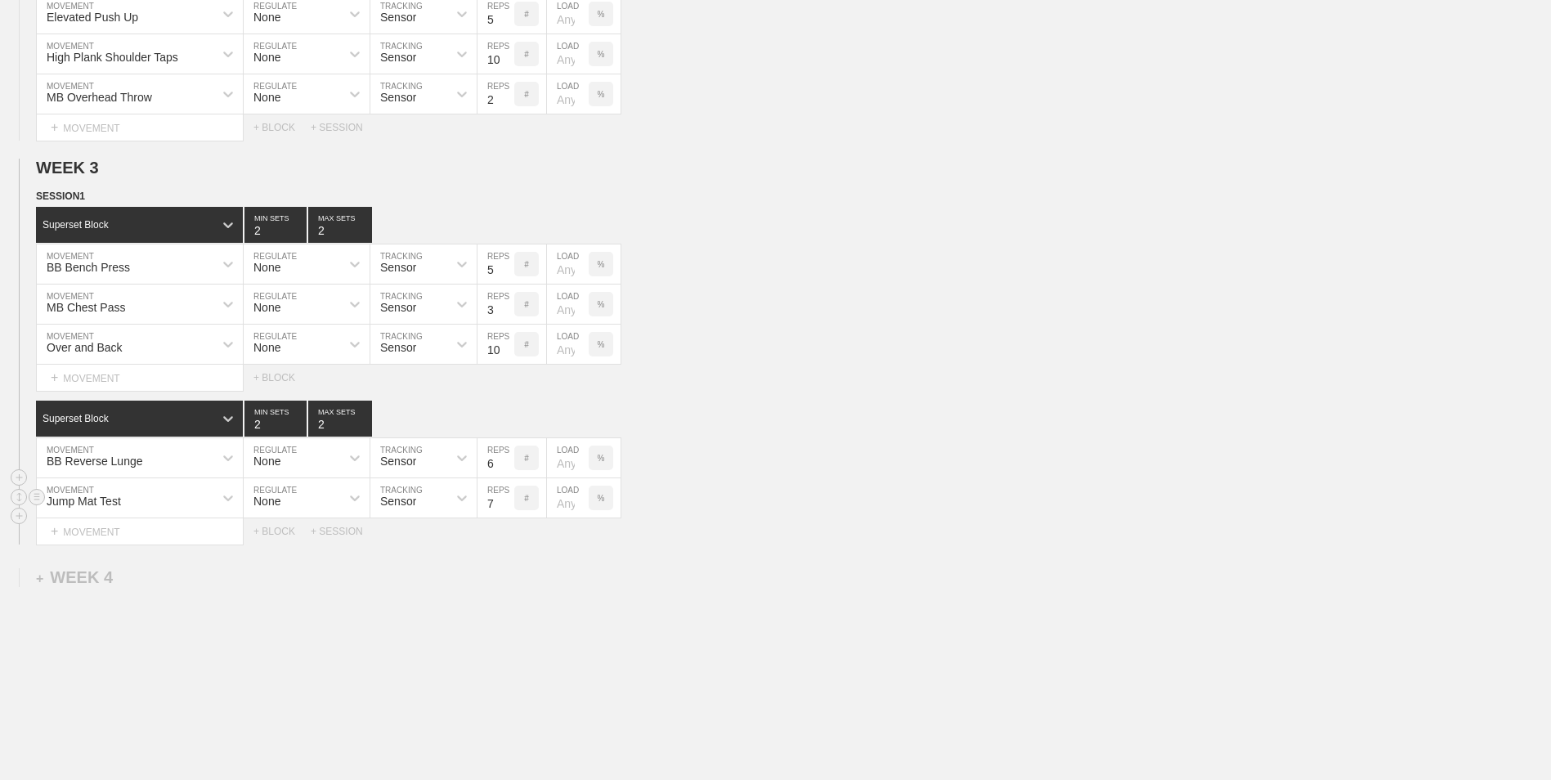
click at [514, 510] on input "7" at bounding box center [496, 497] width 37 height 39
click at [505, 514] on input "6" at bounding box center [496, 497] width 37 height 39
click at [505, 514] on input "5" at bounding box center [496, 497] width 37 height 39
click at [505, 514] on input "4" at bounding box center [496, 497] width 37 height 39
click at [505, 514] on input "3" at bounding box center [496, 497] width 37 height 39
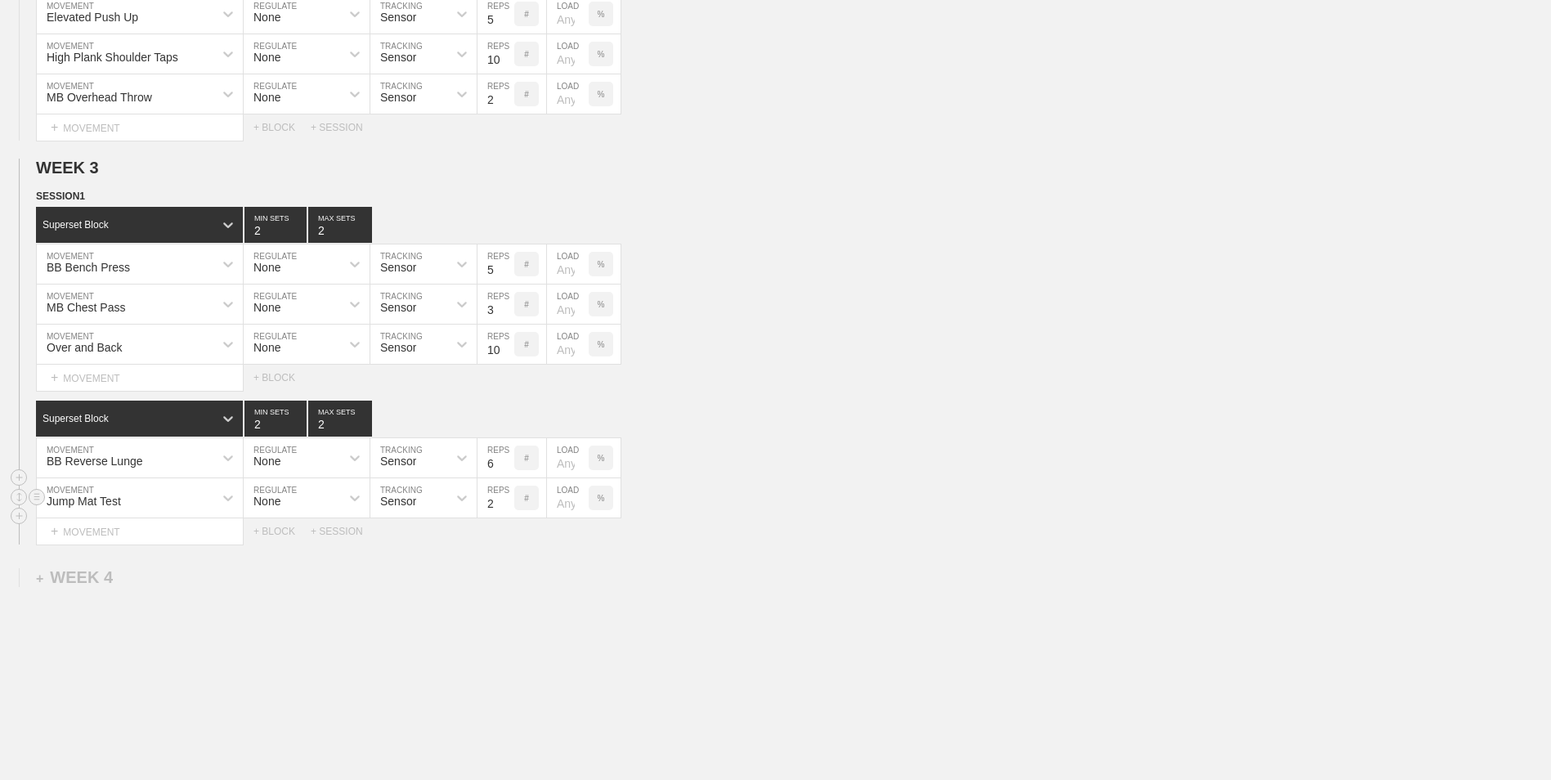
click at [505, 514] on input "2" at bounding box center [496, 497] width 37 height 39
type input "1"
click at [505, 514] on input "1" at bounding box center [496, 497] width 37 height 39
click at [203, 533] on div "+ MOVEMENT" at bounding box center [140, 531] width 208 height 27
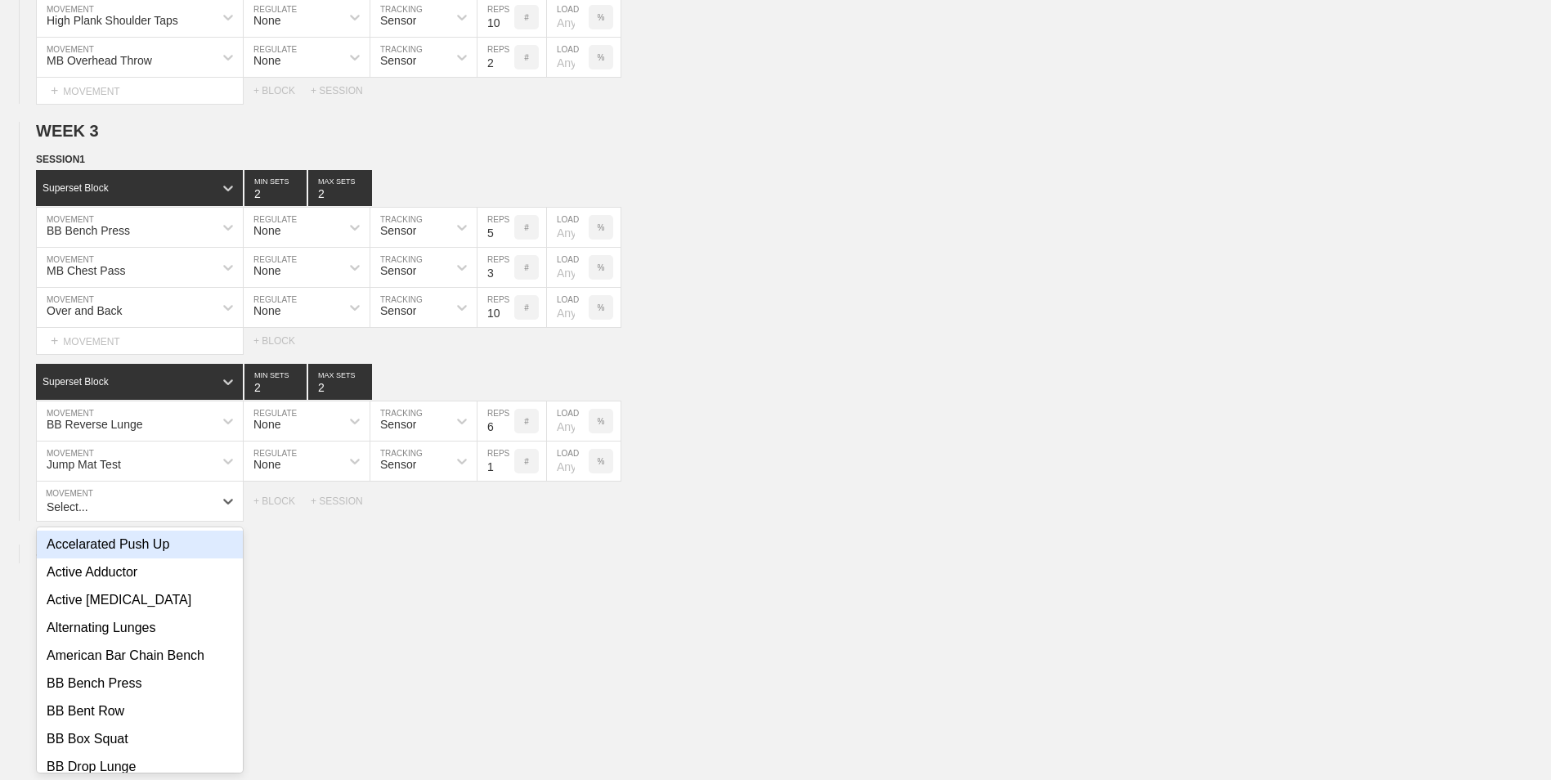
scroll to position [963, 0]
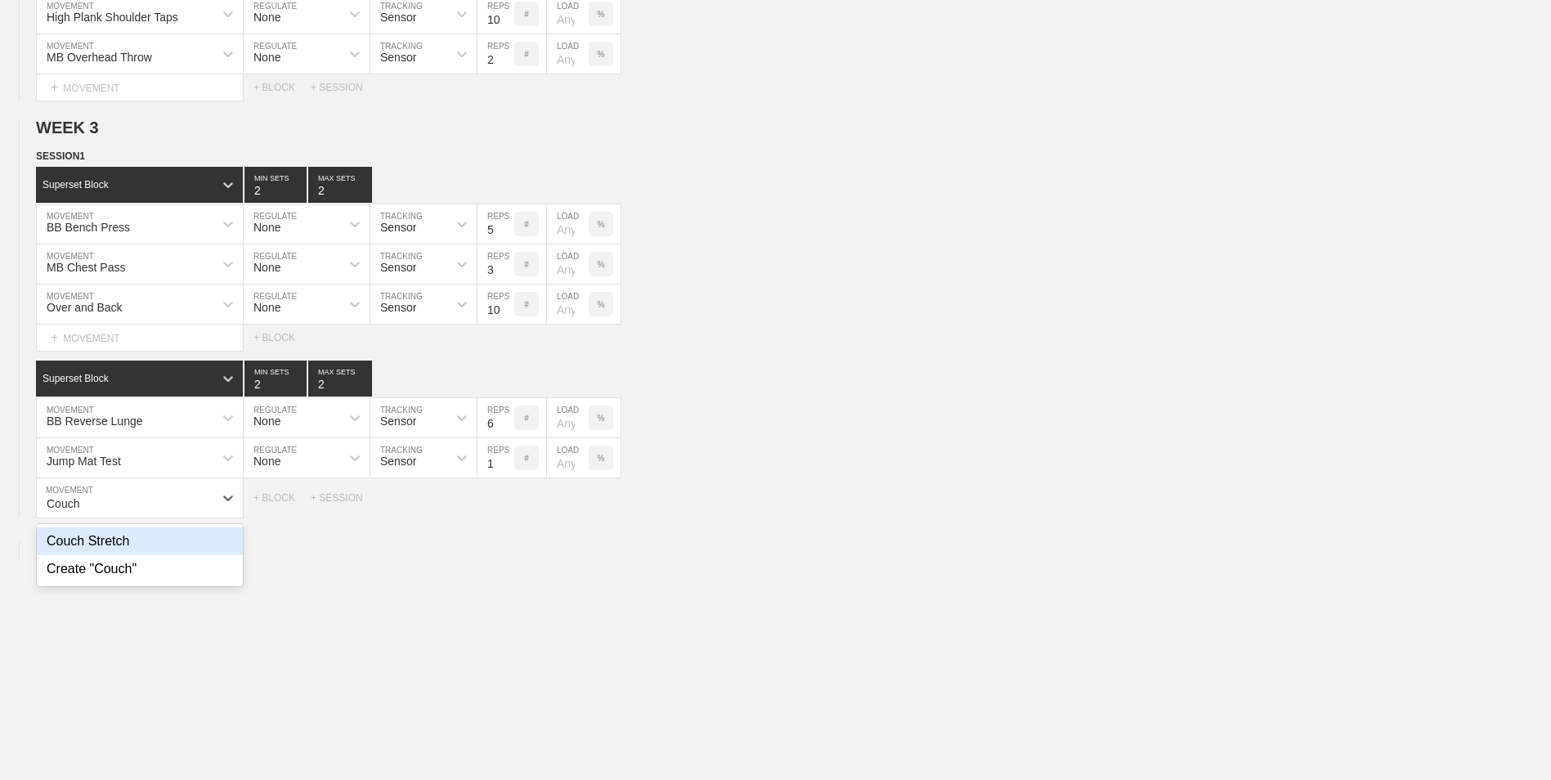
click at [126, 547] on div "Couch Stretch" at bounding box center [140, 541] width 206 height 28
type input "Couch"
click at [508, 504] on input "9" at bounding box center [496, 497] width 37 height 39
click at [508, 504] on input "10" at bounding box center [496, 497] width 37 height 39
click at [508, 504] on input "11" at bounding box center [496, 497] width 37 height 39
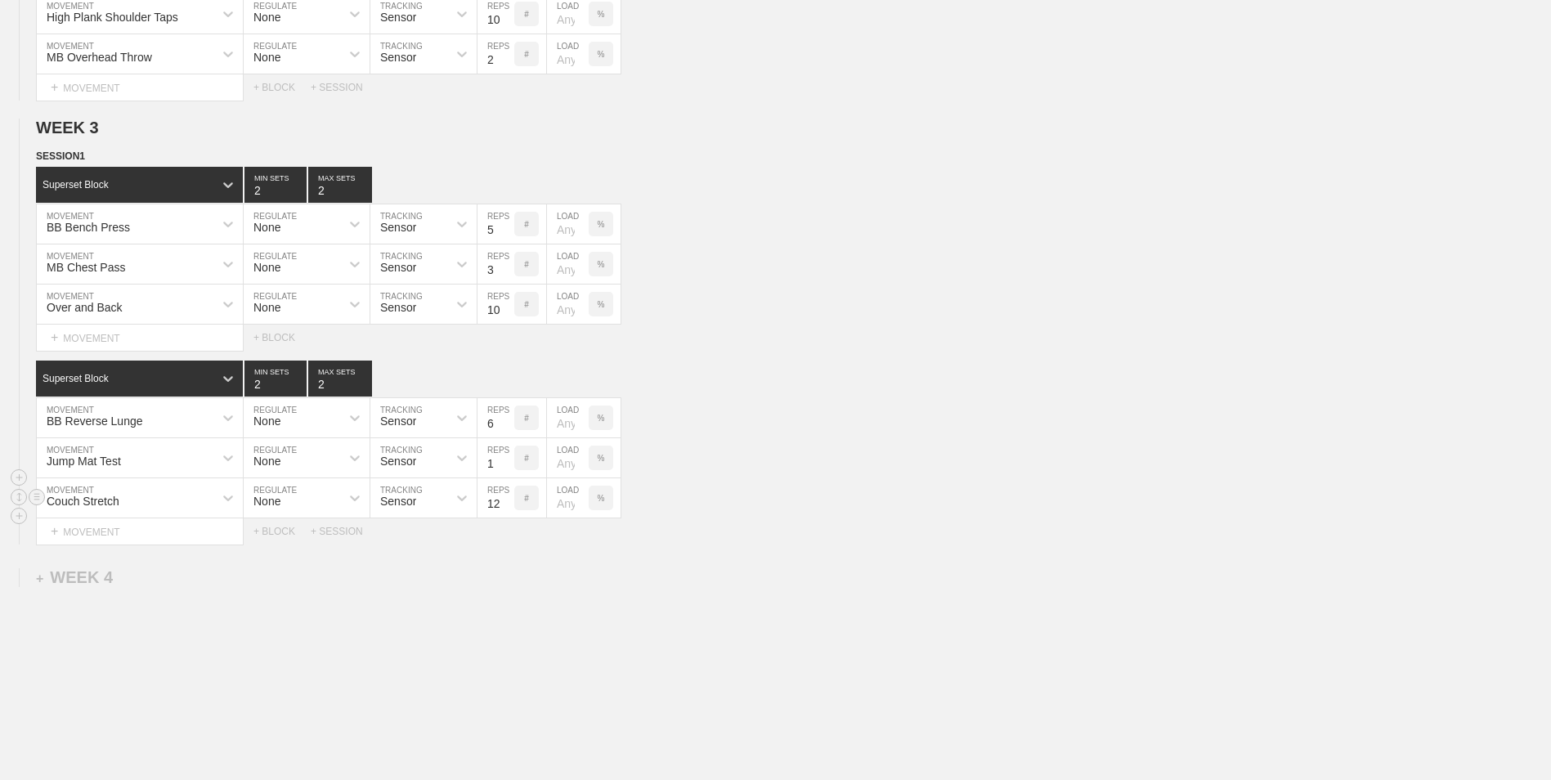
click at [508, 504] on input "12" at bounding box center [496, 497] width 37 height 39
click at [508, 504] on input "13" at bounding box center [496, 497] width 37 height 39
click at [508, 504] on input "14" at bounding box center [496, 497] width 37 height 39
click at [508, 504] on input "15" at bounding box center [496, 497] width 37 height 39
click at [508, 504] on input "16" at bounding box center [496, 497] width 37 height 39
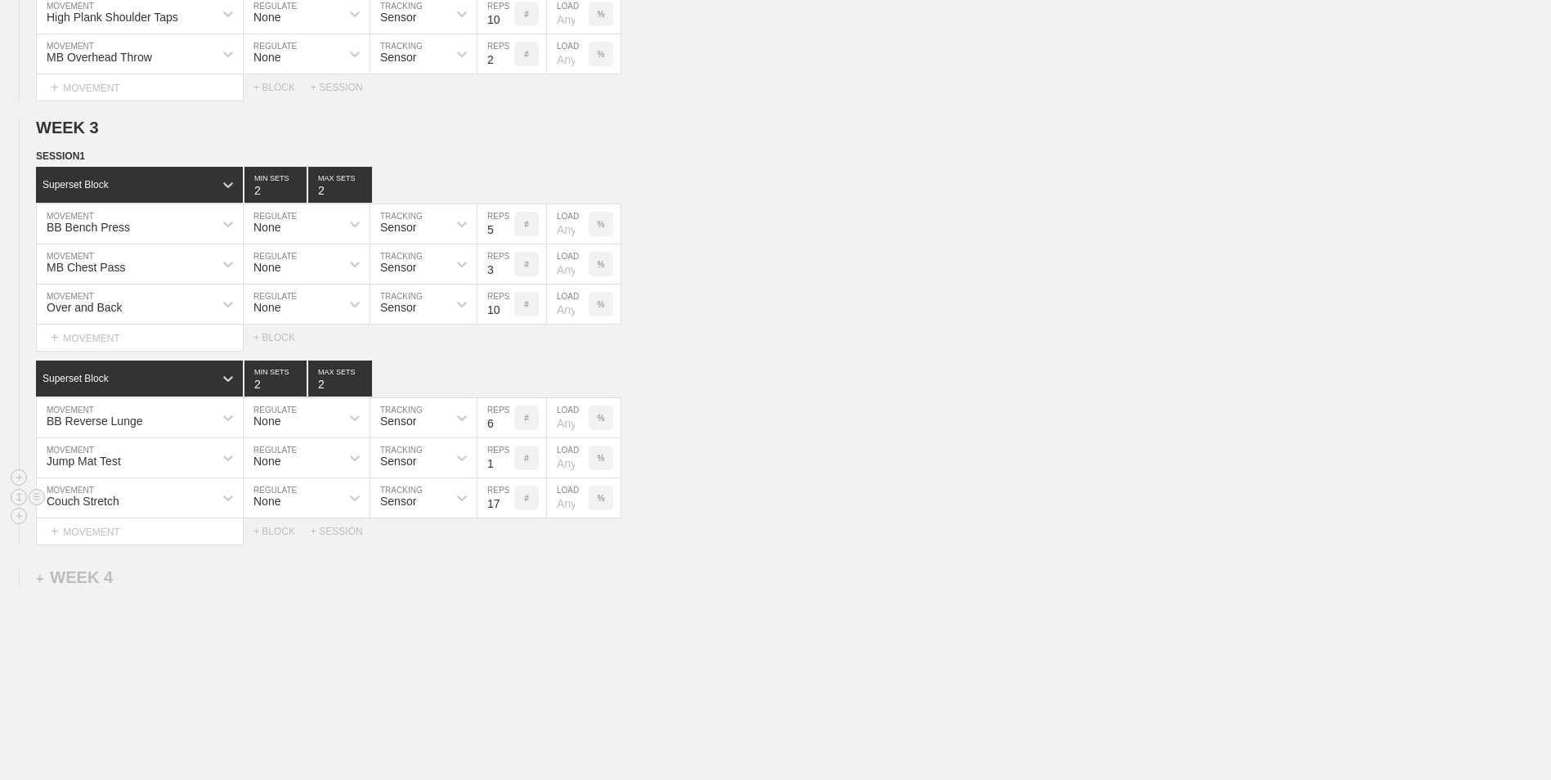
click at [508, 504] on input "17" at bounding box center [496, 497] width 37 height 39
click at [508, 504] on input "18" at bounding box center [496, 497] width 37 height 39
click at [508, 504] on input "19" at bounding box center [496, 497] width 37 height 39
type input "20"
click at [508, 504] on input "20" at bounding box center [496, 497] width 37 height 39
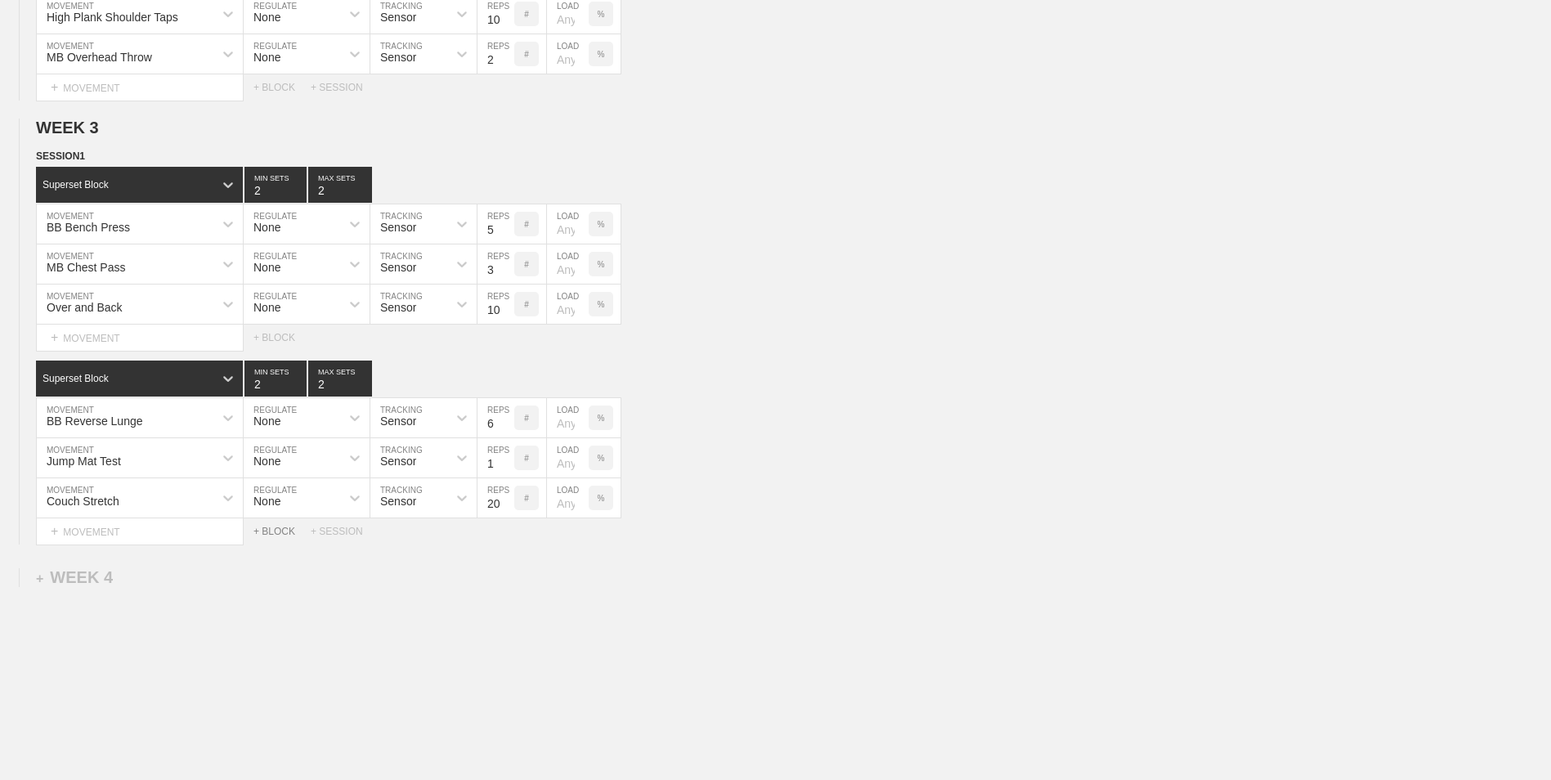
click at [280, 536] on div "+ BLOCK" at bounding box center [281, 531] width 57 height 11
click at [171, 574] on div "Standard Block" at bounding box center [124, 572] width 177 height 15
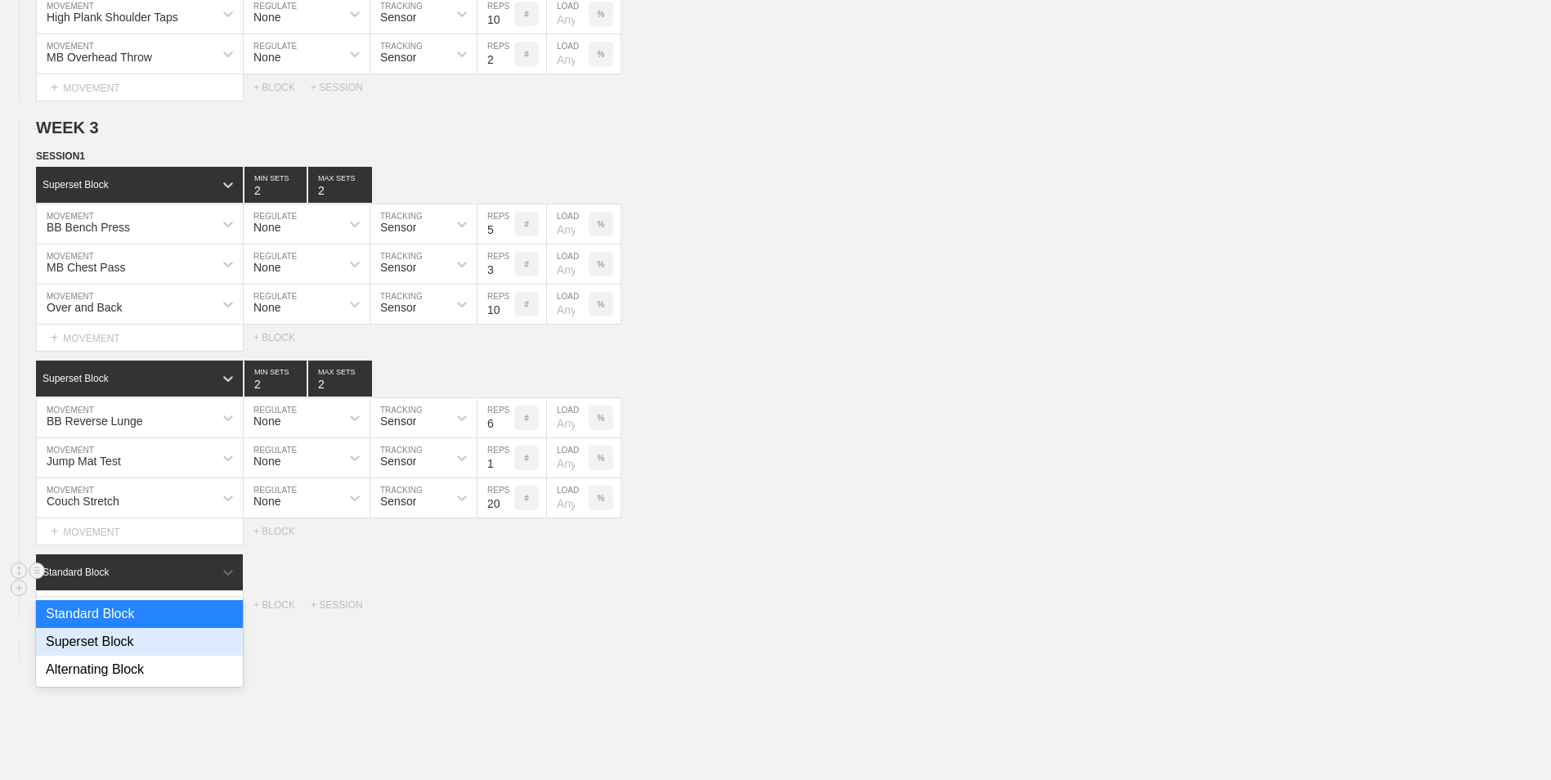
click at [141, 648] on div "Superset Block" at bounding box center [139, 642] width 207 height 28
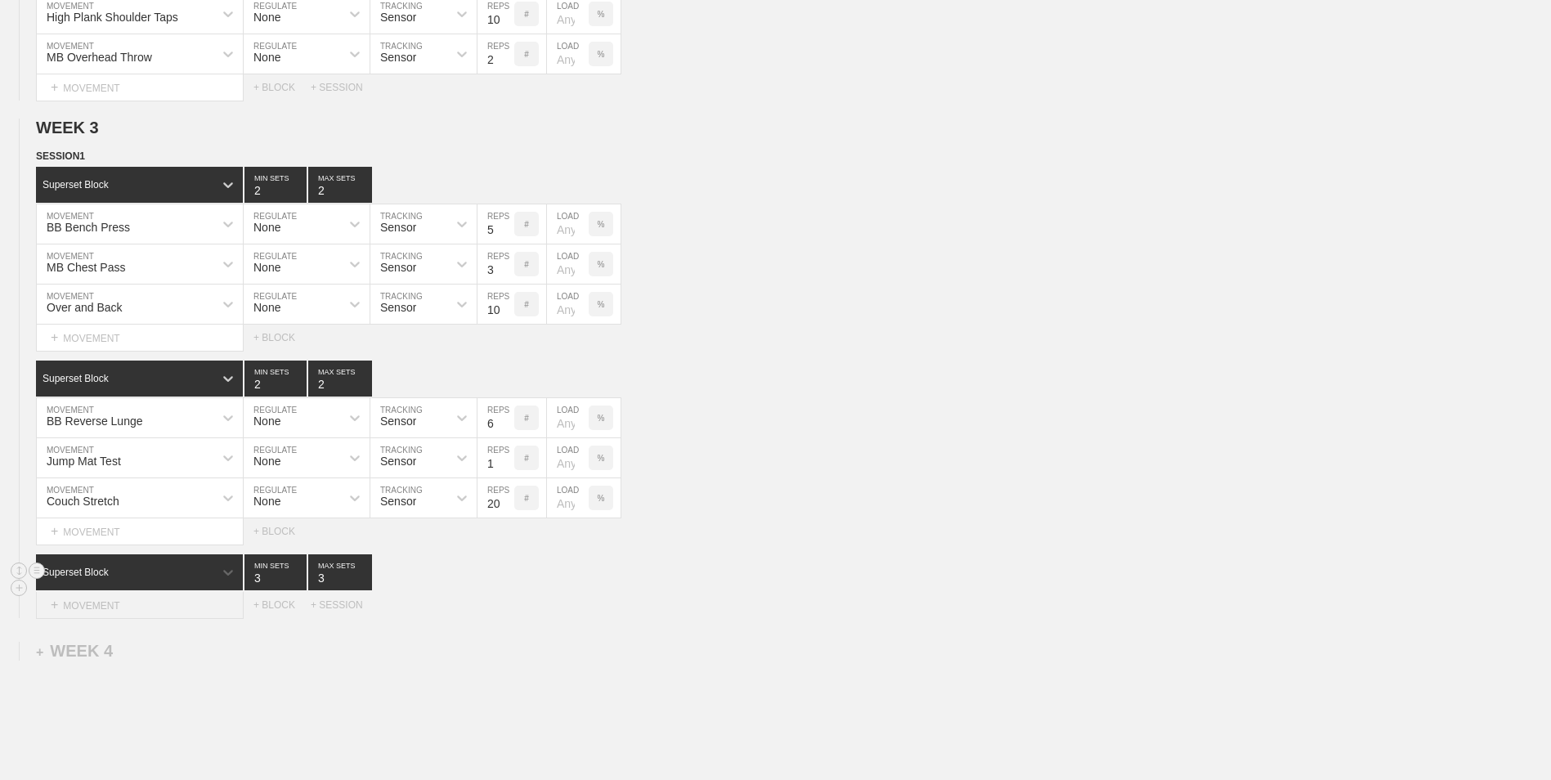
click at [117, 617] on div "+ MOVEMENT" at bounding box center [140, 605] width 208 height 27
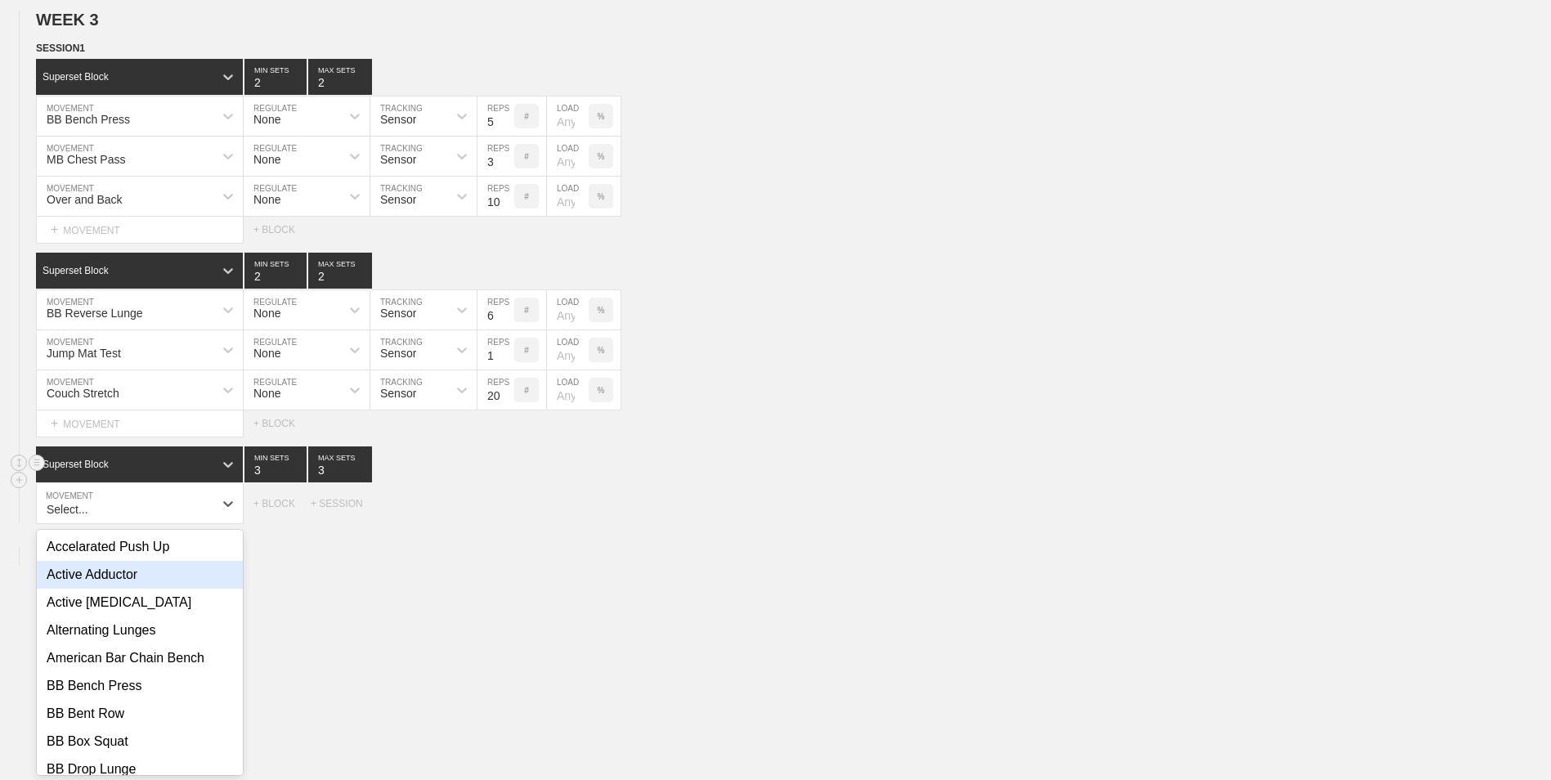
scroll to position [1077, 0]
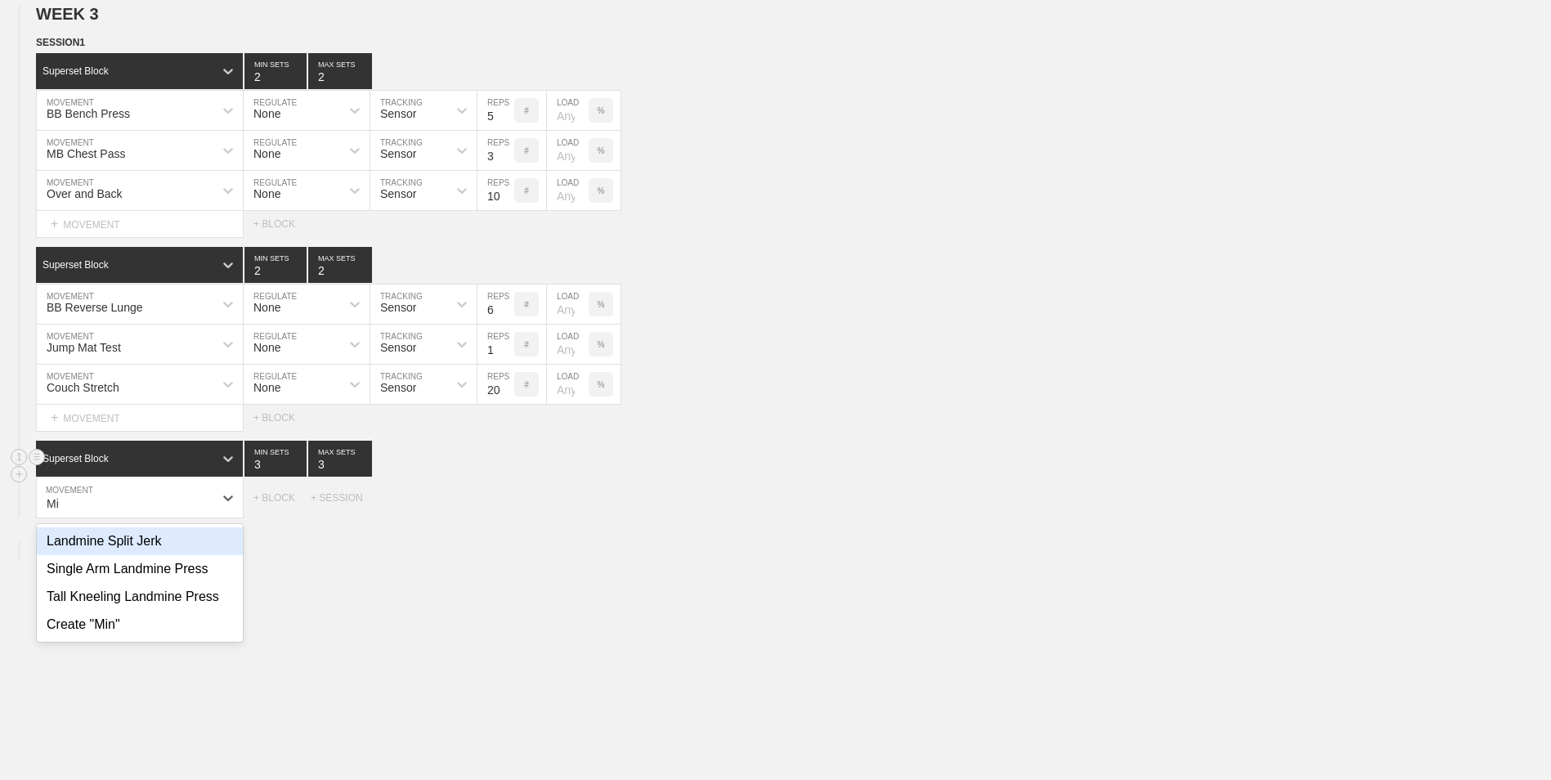
type input "M"
click at [157, 545] on div "Create "Lateral Walk"" at bounding box center [140, 541] width 206 height 28
type input "Lateral Walk"
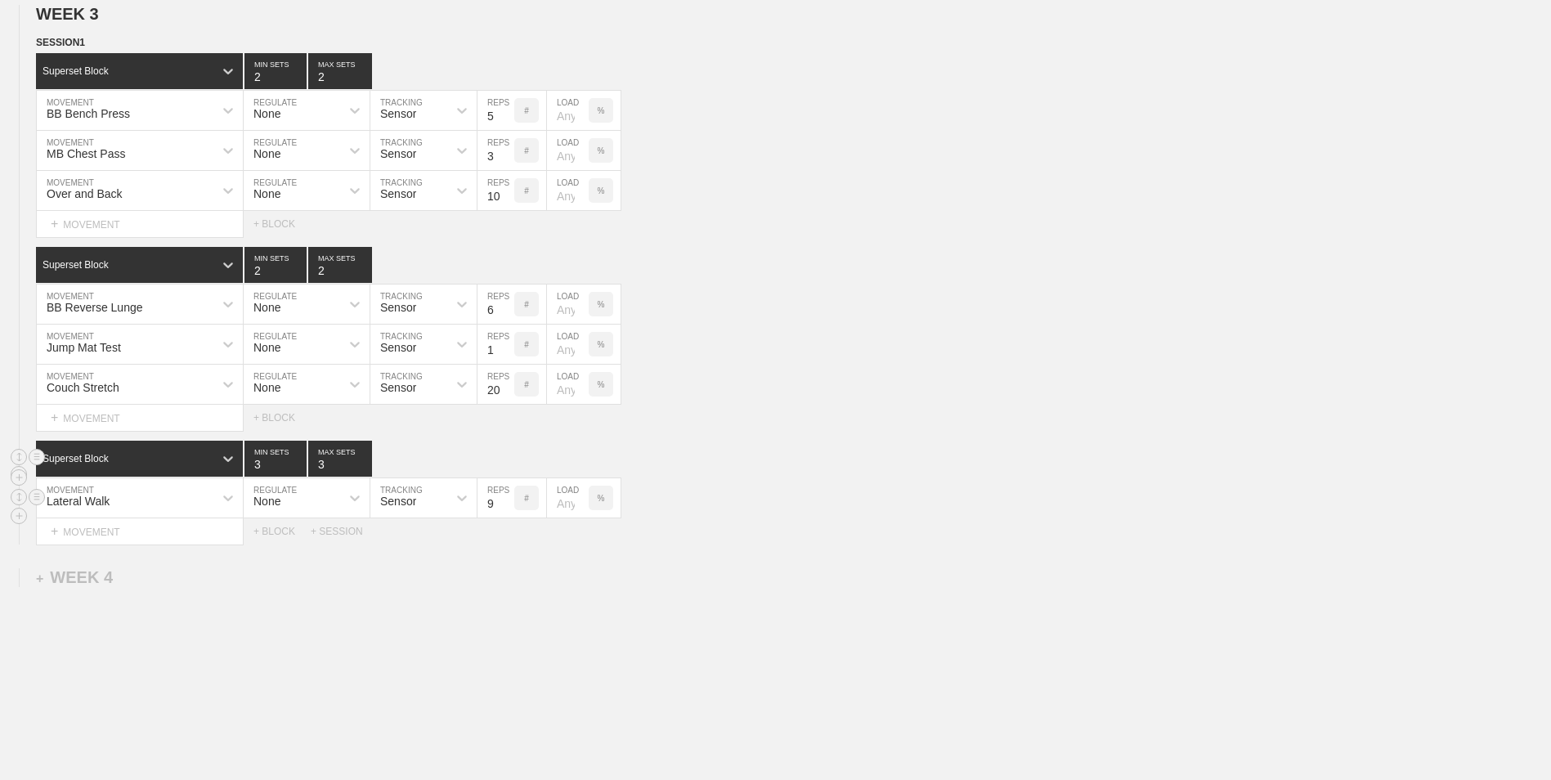
click at [506, 502] on input "9" at bounding box center [496, 497] width 37 height 39
type input "10"
click at [506, 502] on input "10" at bounding box center [496, 497] width 37 height 39
click at [178, 529] on div "+ MOVEMENT" at bounding box center [140, 531] width 208 height 27
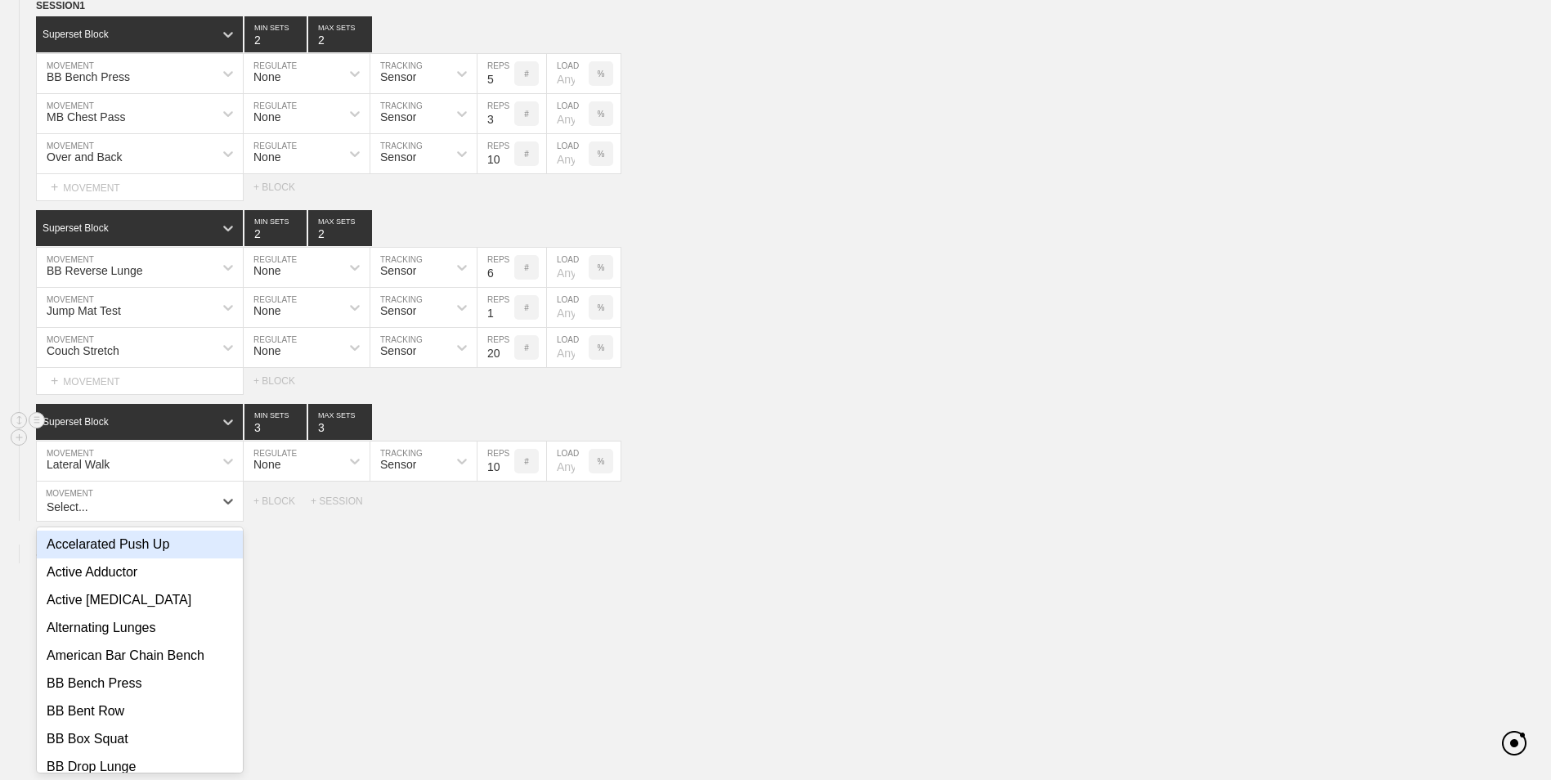
scroll to position [1117, 0]
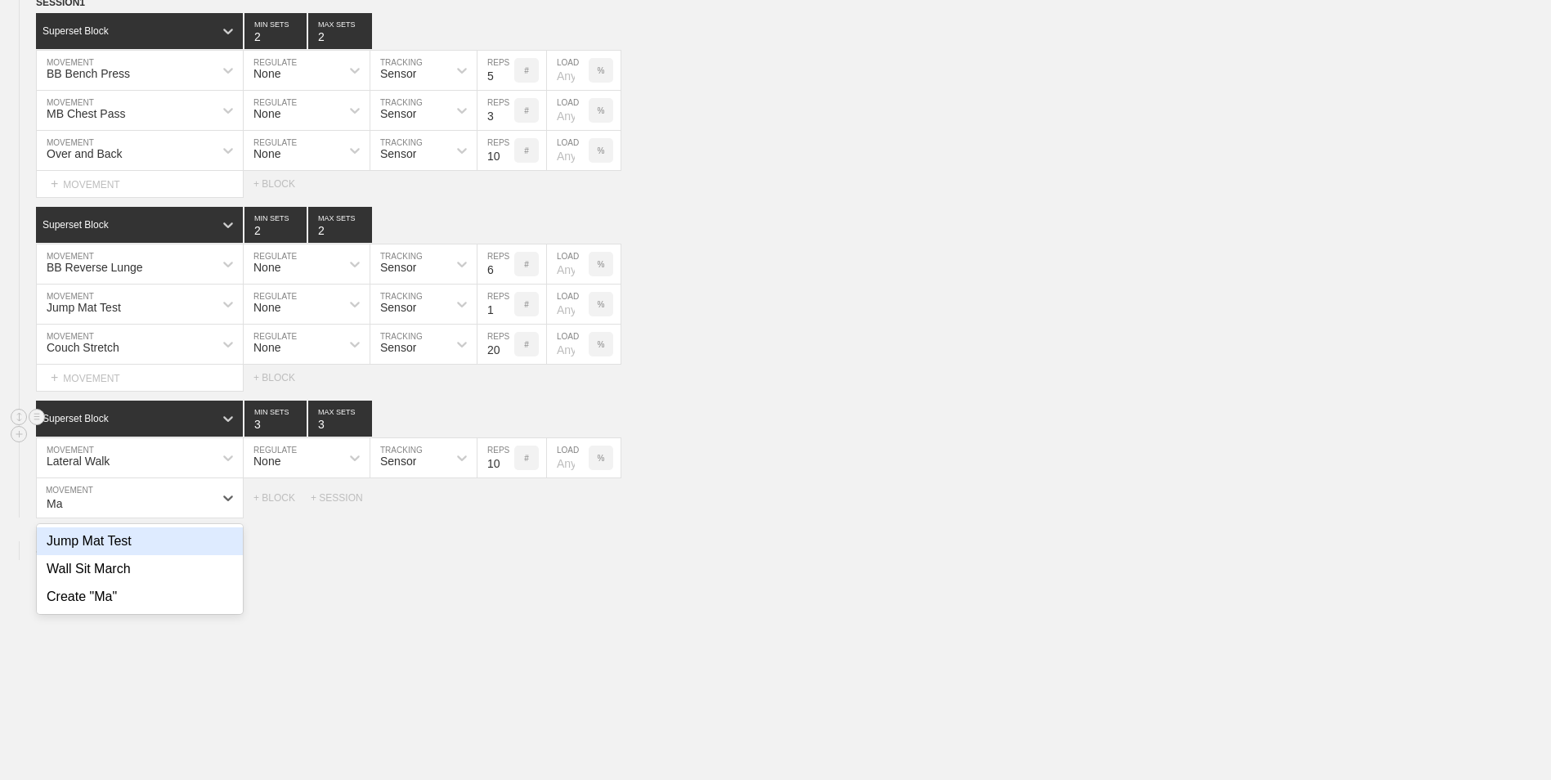
type input "M"
click at [162, 544] on div "Create "Band March"" at bounding box center [140, 541] width 206 height 28
type input "Band March"
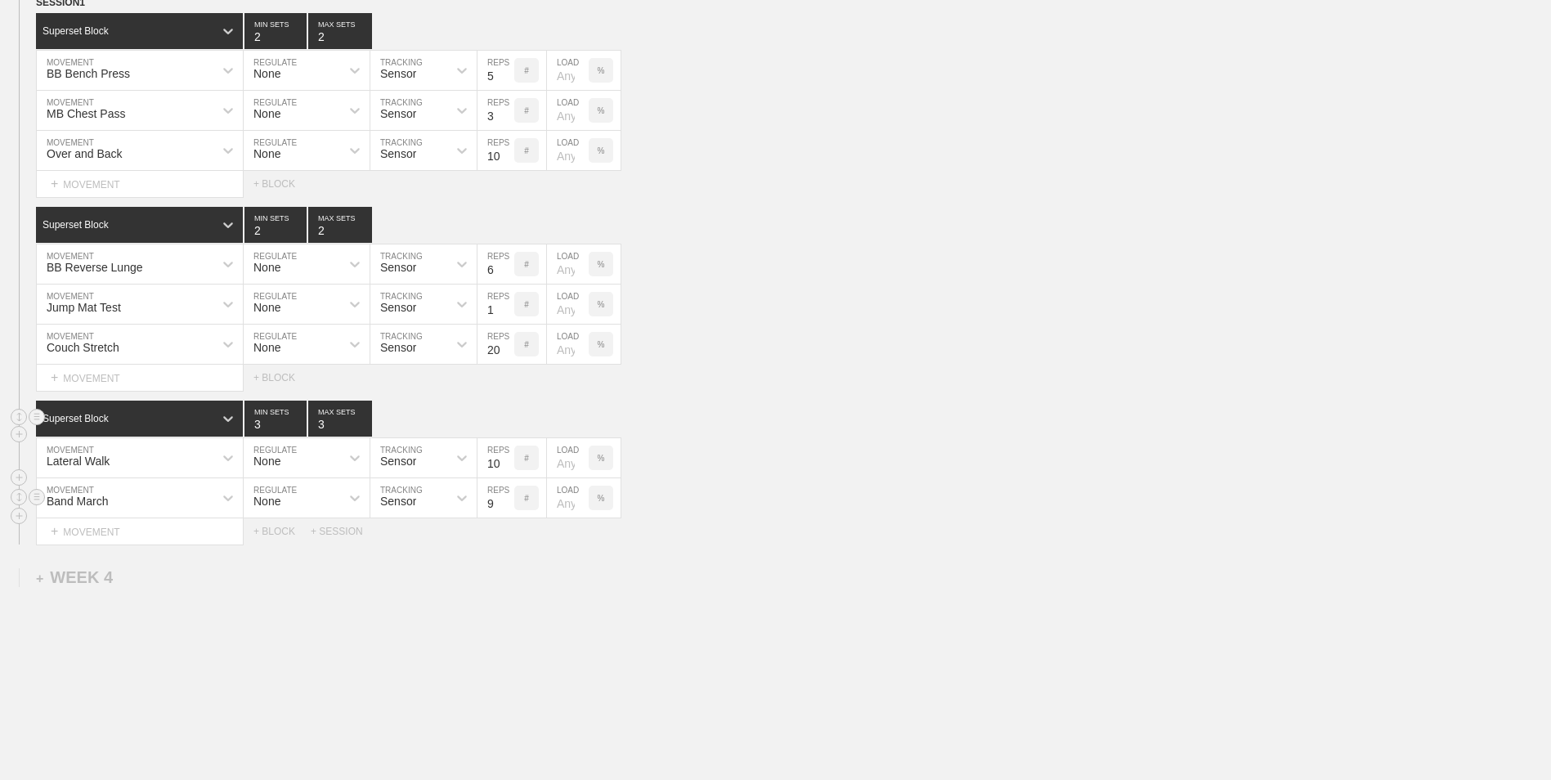
click at [507, 503] on input "9" at bounding box center [496, 497] width 37 height 39
type input "10"
click at [507, 503] on input "10" at bounding box center [496, 497] width 37 height 39
click at [93, 531] on div "+ MOVEMENT" at bounding box center [140, 531] width 208 height 27
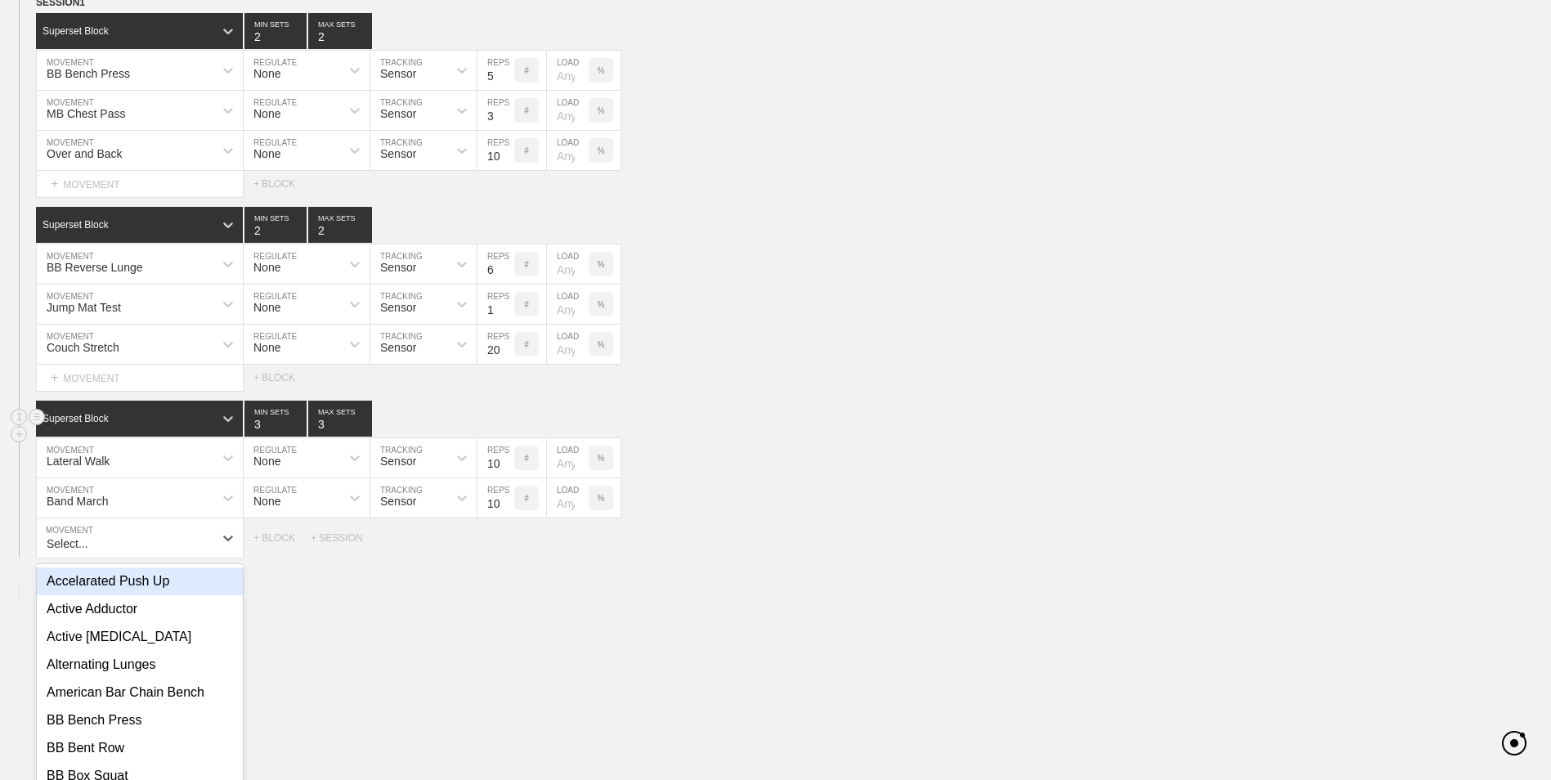
scroll to position [1157, 0]
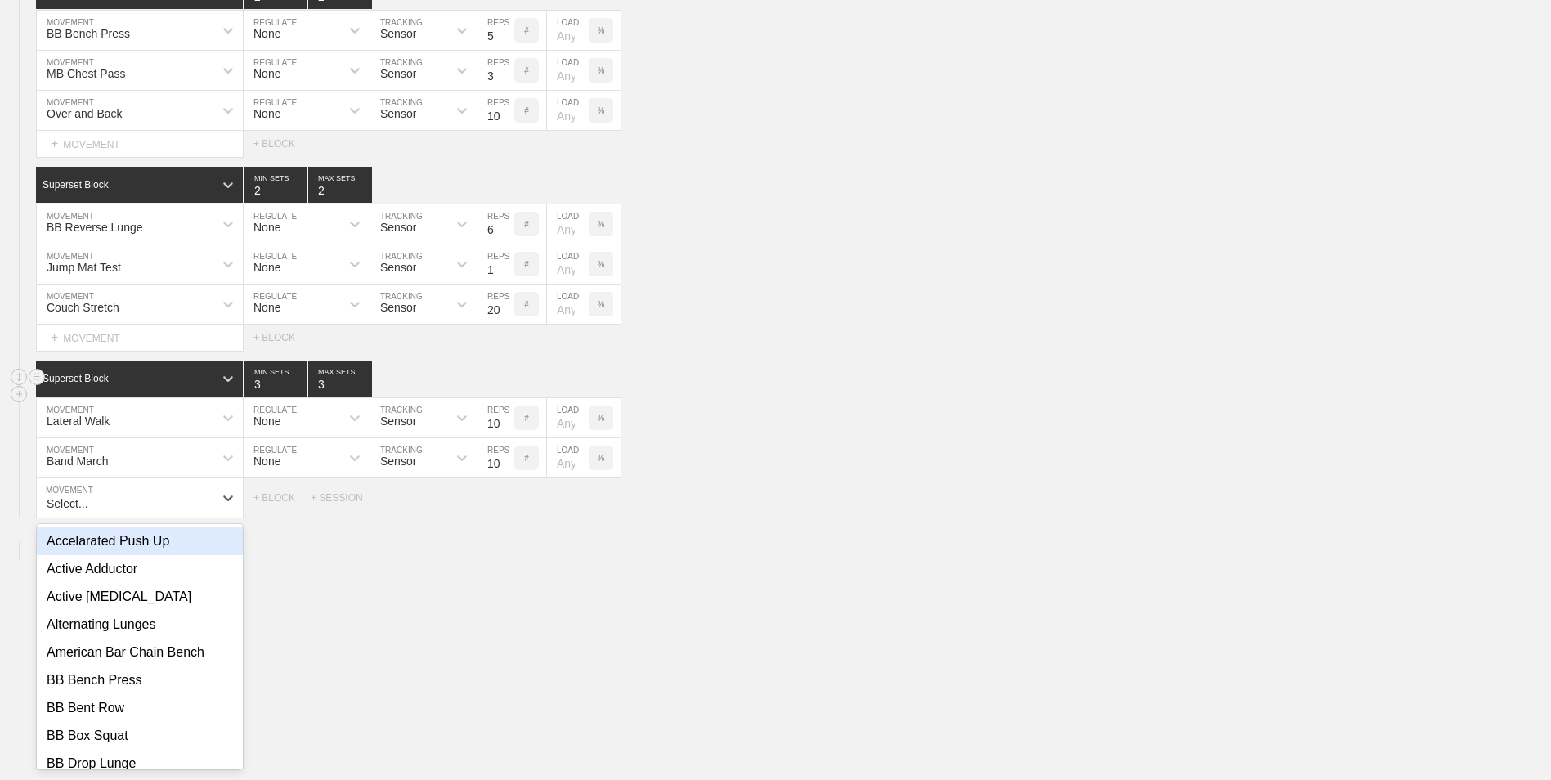
type input "N"
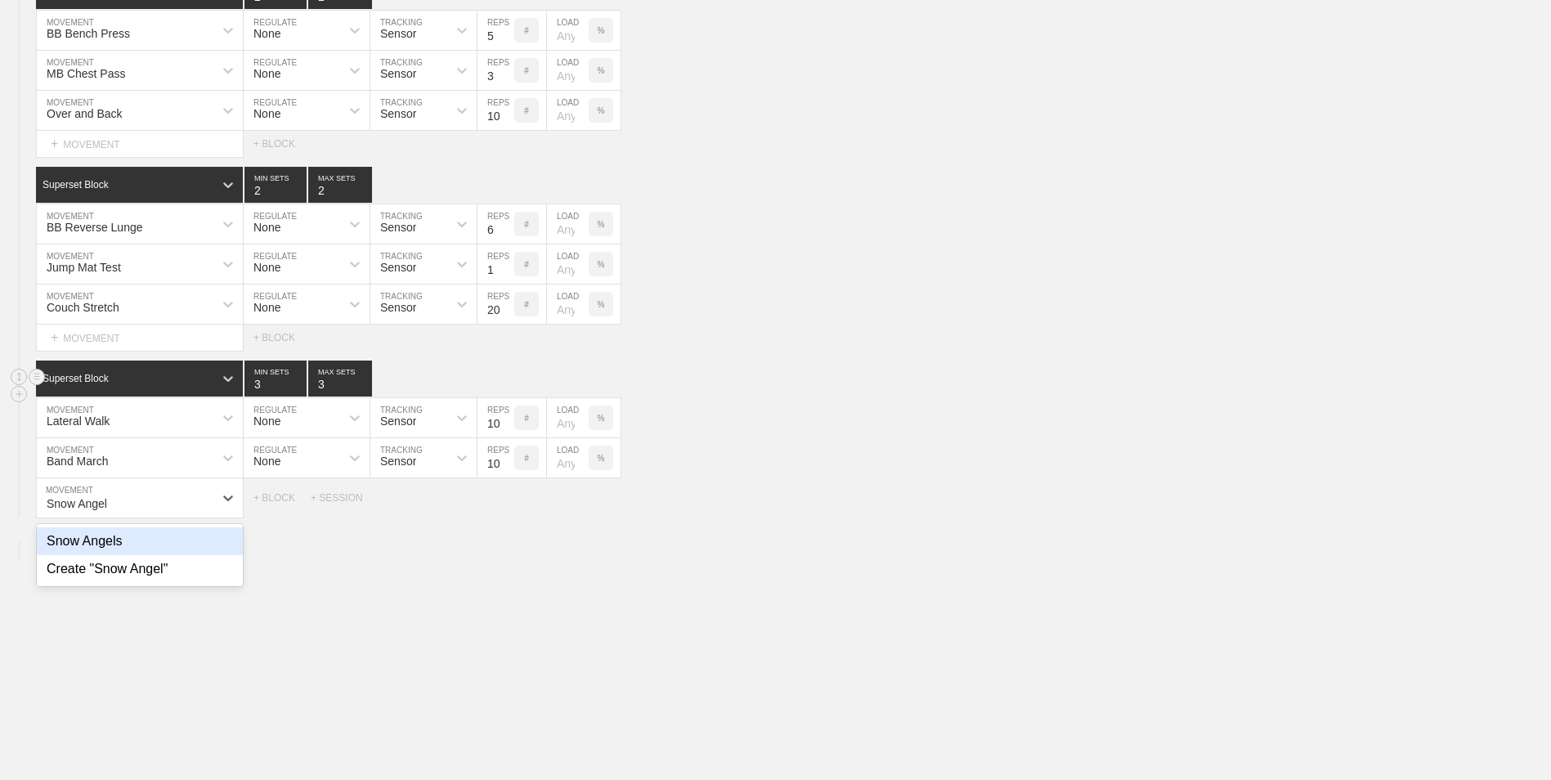
click at [177, 555] on div "Snow Angels" at bounding box center [140, 541] width 206 height 28
type input "Snow Angel"
click at [505, 420] on input "11" at bounding box center [496, 417] width 37 height 39
click at [505, 420] on input "12" at bounding box center [496, 417] width 37 height 39
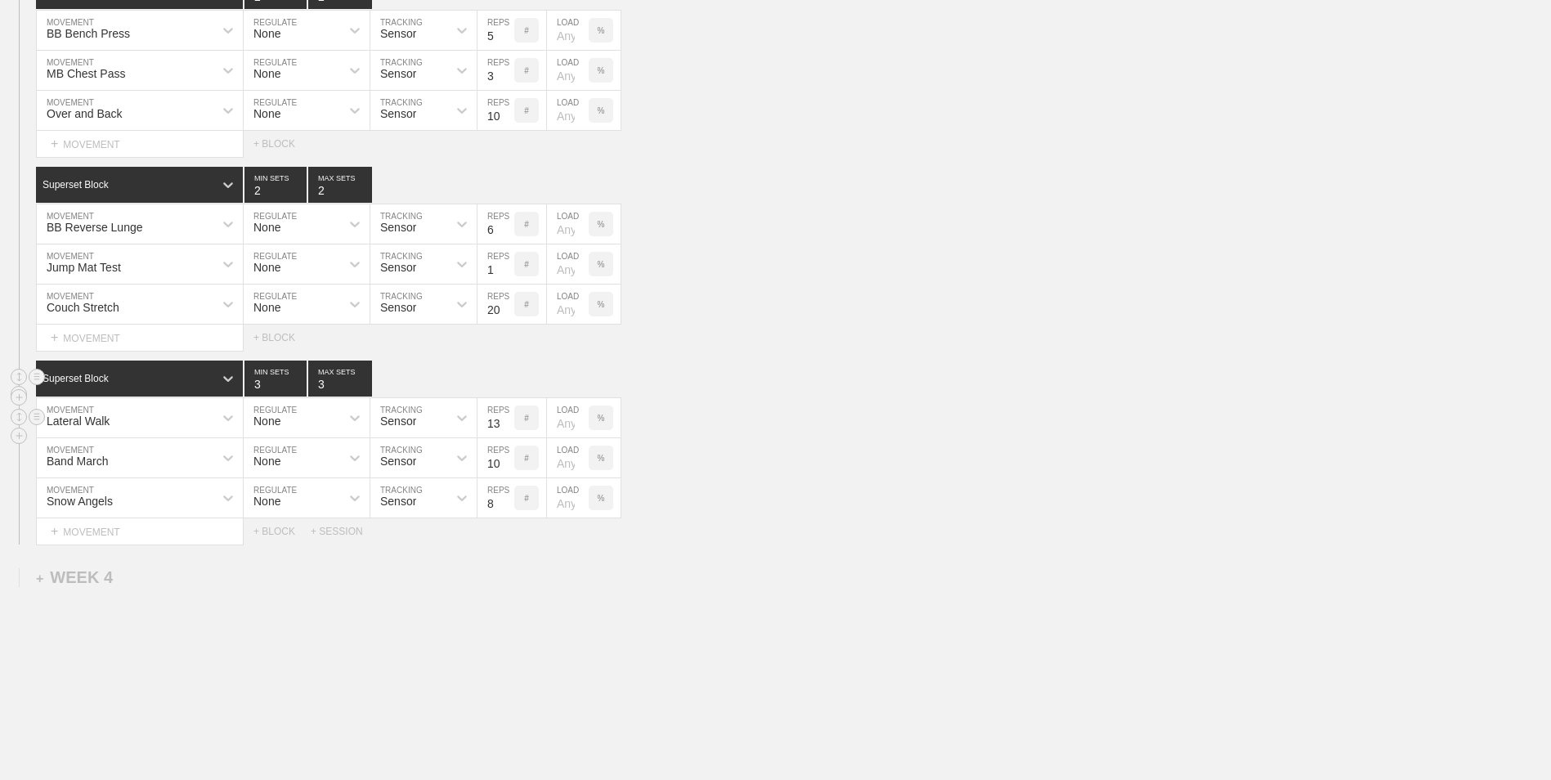
click at [505, 420] on input "13" at bounding box center [496, 417] width 37 height 39
click at [505, 420] on input "14" at bounding box center [496, 417] width 37 height 39
click at [505, 420] on input "15" at bounding box center [496, 417] width 37 height 39
click at [505, 420] on input "16" at bounding box center [496, 417] width 37 height 39
click at [505, 420] on input "17" at bounding box center [496, 417] width 37 height 39
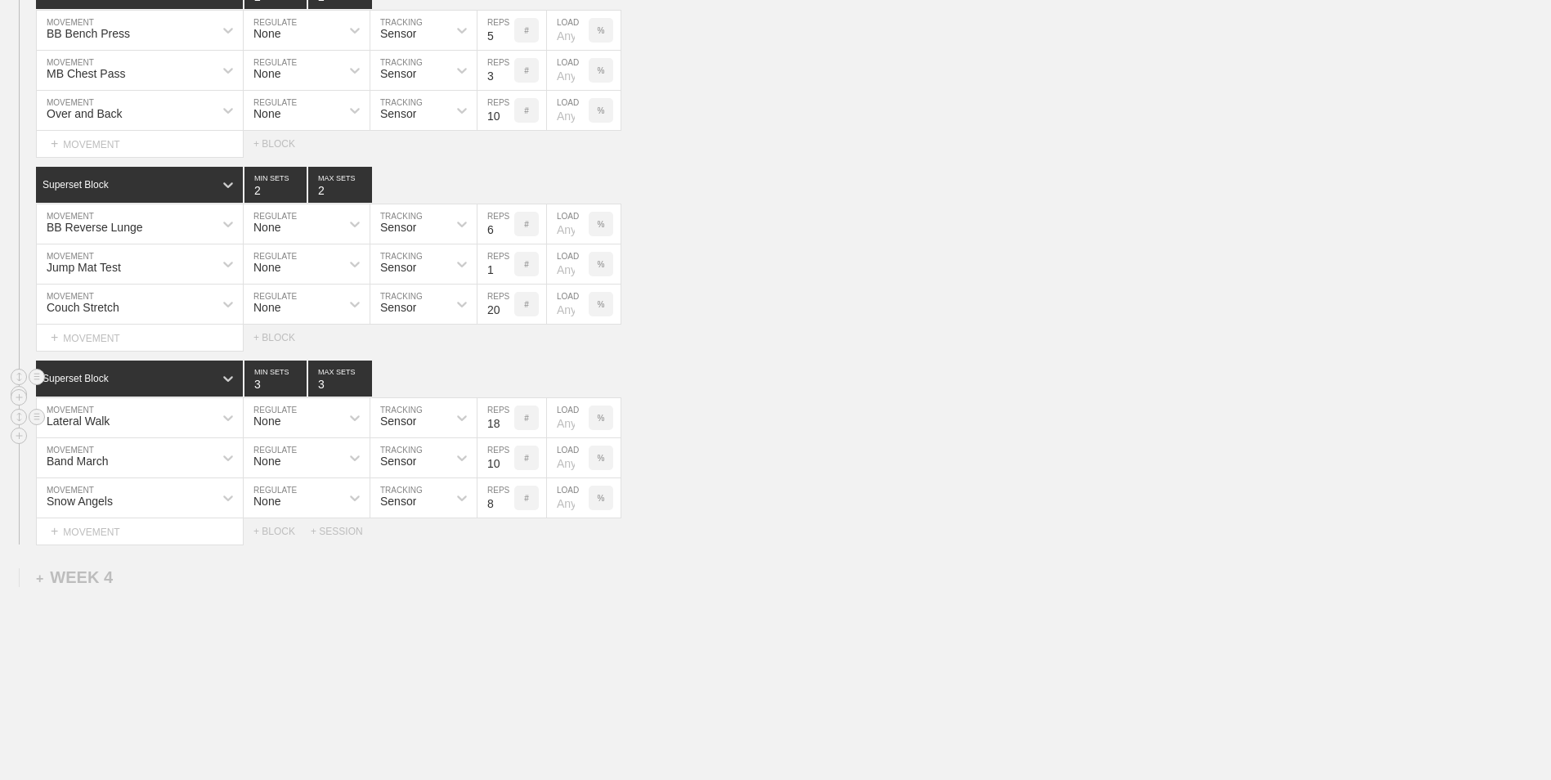
click at [505, 420] on input "18" at bounding box center [496, 417] width 37 height 39
click at [505, 420] on input "19" at bounding box center [496, 417] width 37 height 39
type input "20"
click at [505, 420] on input "20" at bounding box center [496, 417] width 37 height 39
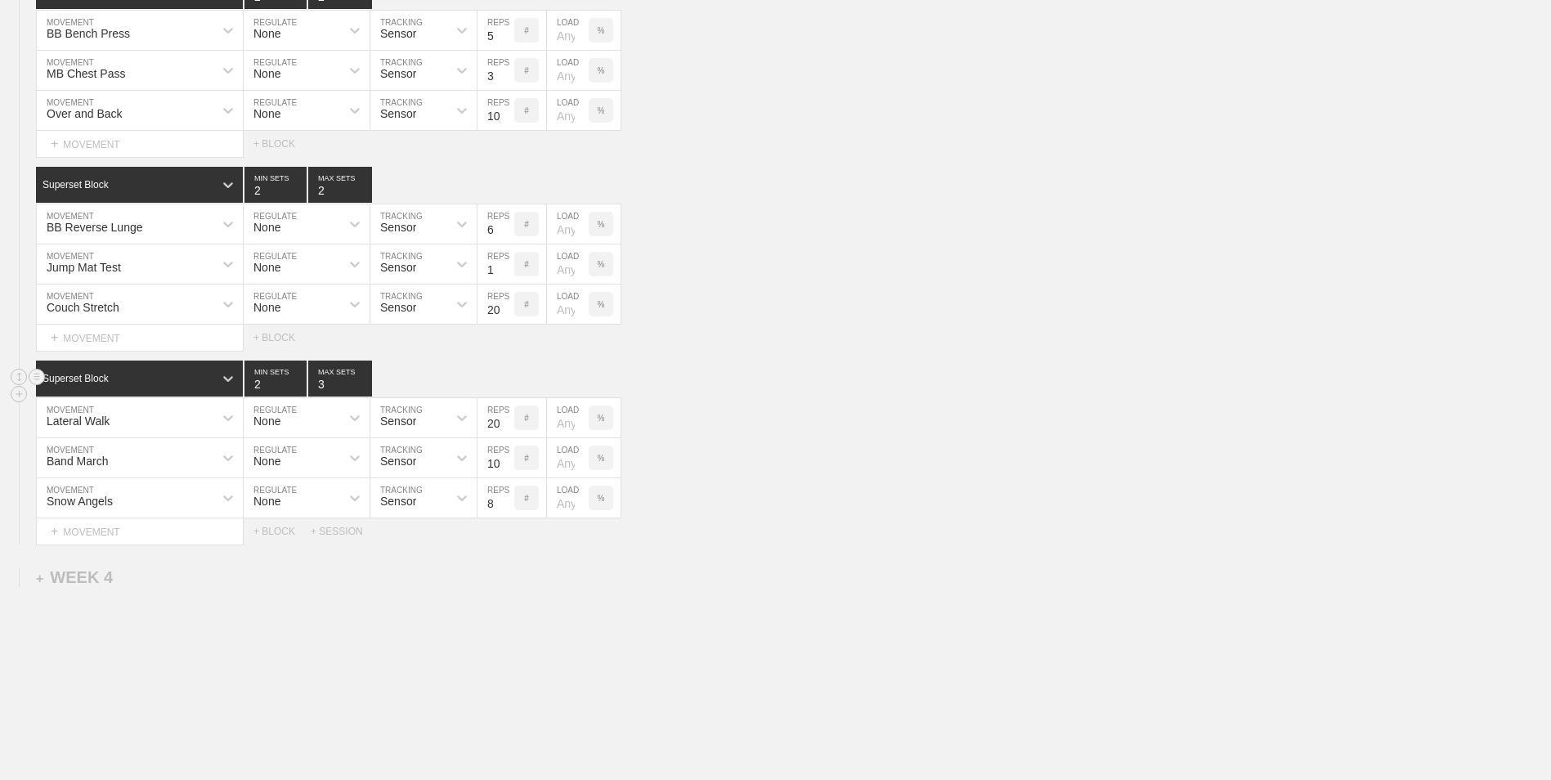
type input "2"
click at [297, 394] on input "2" at bounding box center [275, 379] width 62 height 36
type input "2"
click at [362, 391] on input "2" at bounding box center [340, 379] width 64 height 36
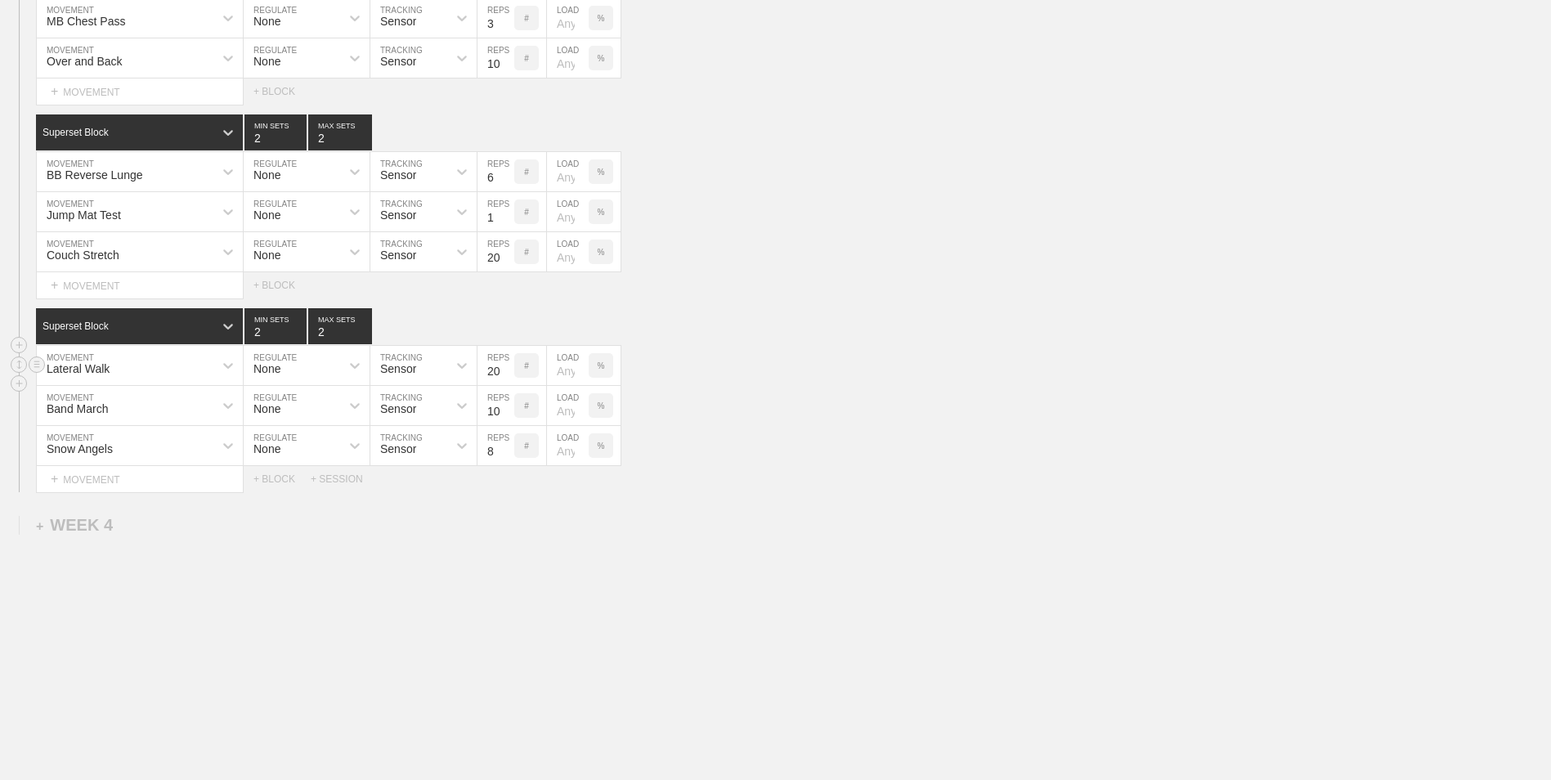
scroll to position [969, 0]
